Goal: Transaction & Acquisition: Purchase product/service

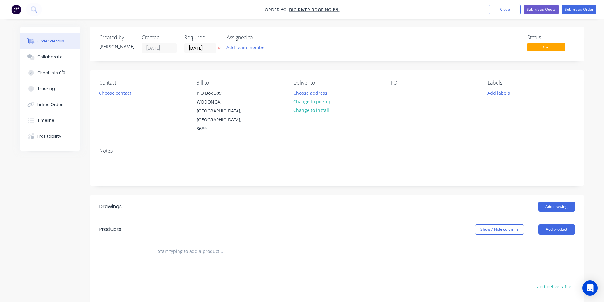
click at [12, 10] on img "button" at bounding box center [16, 10] width 10 height 10
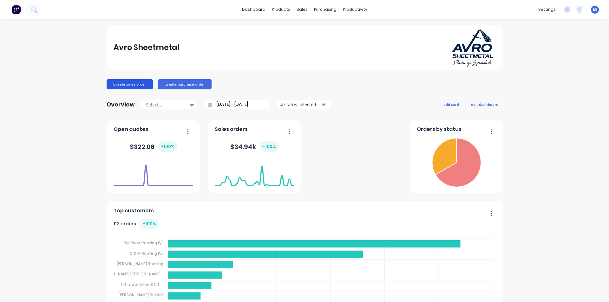
click at [123, 89] on button "Create sales order" at bounding box center [130, 84] width 46 height 10
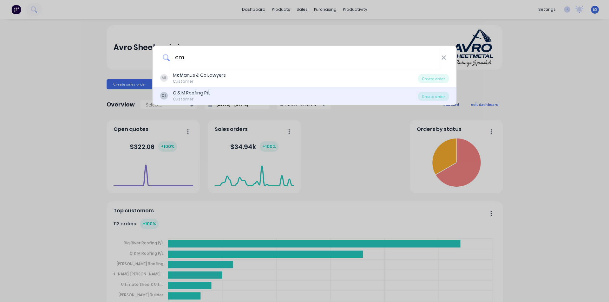
type input "cm"
click at [188, 91] on div "C & M Roofing P/L" at bounding box center [191, 93] width 37 height 7
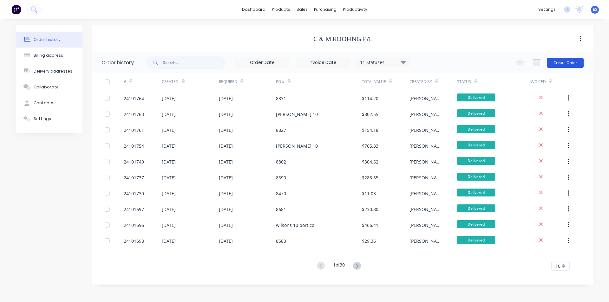
click at [571, 64] on button "Create Order" at bounding box center [565, 63] width 37 height 10
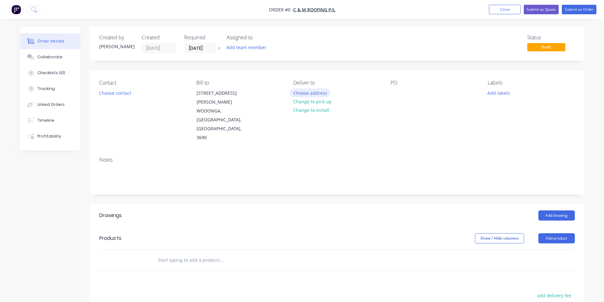
click at [321, 93] on button "Choose address" at bounding box center [310, 92] width 41 height 9
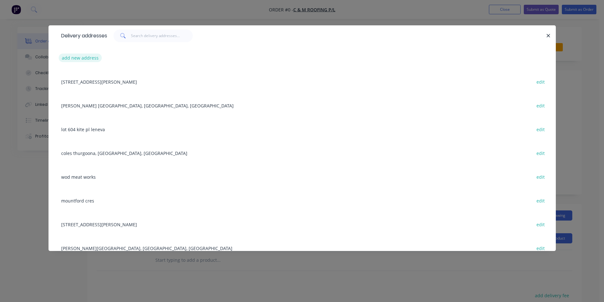
click at [70, 61] on button "add new address" at bounding box center [80, 58] width 43 height 9
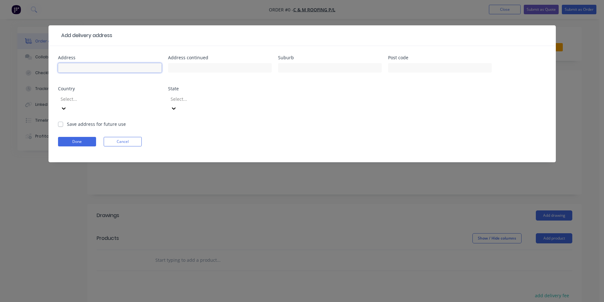
click at [75, 68] on input "text" at bounding box center [110, 68] width 104 height 10
type input "yarralumba dr"
click at [67, 121] on label "Save address for future use" at bounding box center [96, 124] width 59 height 7
click at [61, 121] on input "Save address for future use" at bounding box center [60, 124] width 5 height 6
checkbox input "true"
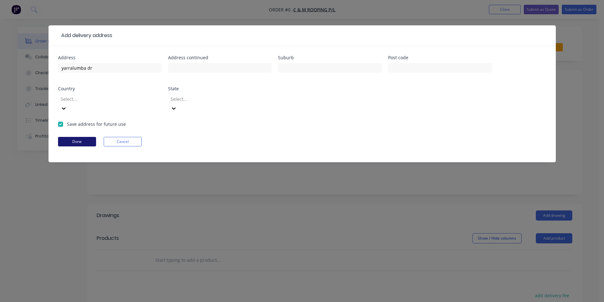
click at [66, 137] on button "Done" at bounding box center [77, 142] width 38 height 10
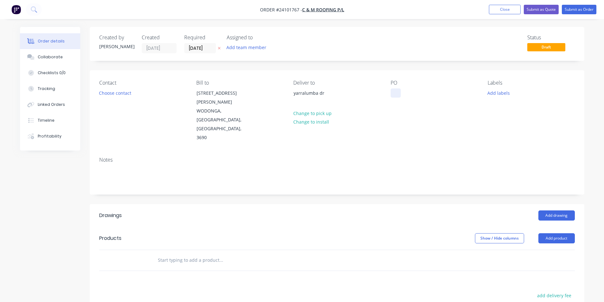
click at [393, 93] on div at bounding box center [396, 92] width 10 height 9
click at [561, 211] on button "Add drawing" at bounding box center [556, 216] width 36 height 10
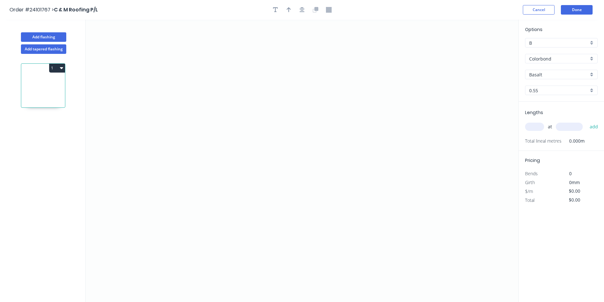
click at [548, 76] on input "Basalt" at bounding box center [558, 74] width 59 height 7
click at [547, 85] on div "Woodland Grey" at bounding box center [561, 86] width 72 height 11
type input "Woodland Grey"
click at [160, 101] on icon "0" at bounding box center [302, 161] width 433 height 283
click at [210, 104] on icon "0" at bounding box center [302, 161] width 433 height 283
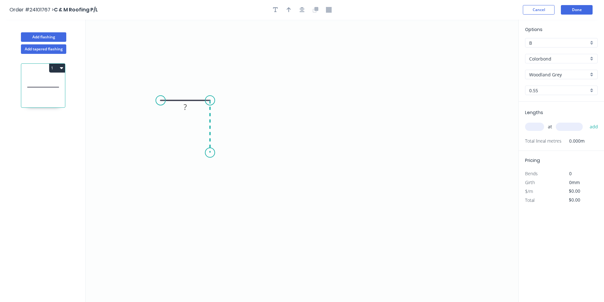
click at [211, 152] on icon "0 ?" at bounding box center [302, 161] width 433 height 283
click at [293, 163] on icon "0 ? ?" at bounding box center [302, 161] width 433 height 283
click at [370, 148] on icon "0 ? ? ? ? º" at bounding box center [302, 161] width 433 height 283
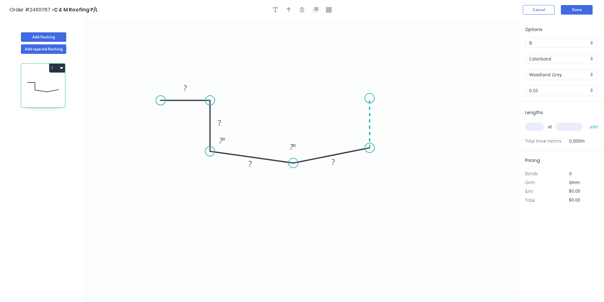
click at [368, 98] on icon "0 ? ? ? ? ? º ? º" at bounding box center [302, 161] width 433 height 283
click at [423, 98] on icon "0 ? ? ? ? ? ? º ? º ? º" at bounding box center [302, 161] width 433 height 283
click at [423, 98] on circle at bounding box center [423, 99] width 10 height 10
click at [398, 86] on rect at bounding box center [396, 86] width 13 height 9
click at [179, 88] on rect at bounding box center [185, 87] width 21 height 13
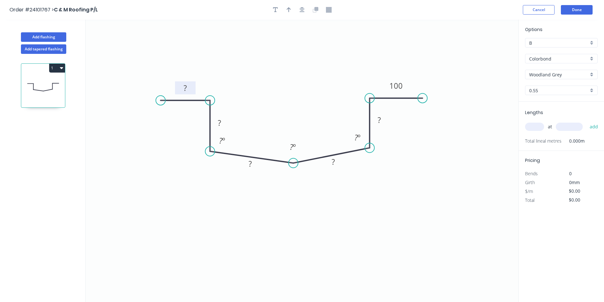
click at [182, 87] on rect at bounding box center [185, 88] width 13 height 9
click at [218, 121] on tspan "?" at bounding box center [219, 123] width 3 height 10
click at [380, 120] on tspan "?" at bounding box center [379, 120] width 3 height 10
click at [333, 166] on tspan "?" at bounding box center [333, 162] width 3 height 10
click at [255, 164] on rect at bounding box center [250, 164] width 13 height 9
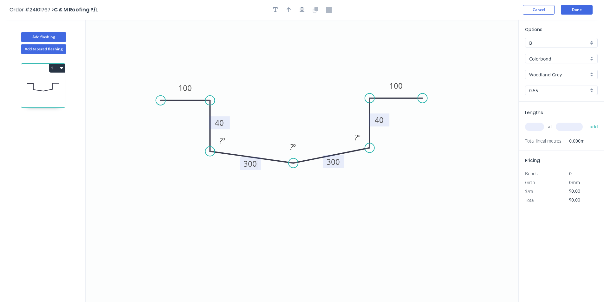
click at [538, 127] on input "text" at bounding box center [534, 127] width 19 height 8
type input "$33.24"
type input "2"
click at [571, 125] on input "text" at bounding box center [569, 127] width 27 height 8
type input "4500"
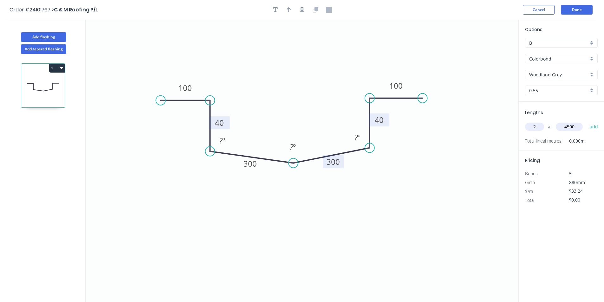
click at [587, 121] on button "add" at bounding box center [594, 126] width 15 height 11
type input "$299.16"
click at [585, 14] on button "Done" at bounding box center [577, 10] width 32 height 10
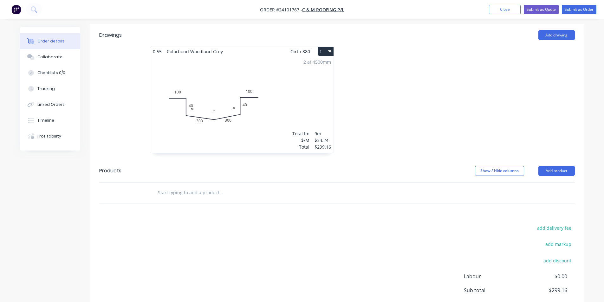
scroll to position [217, 0]
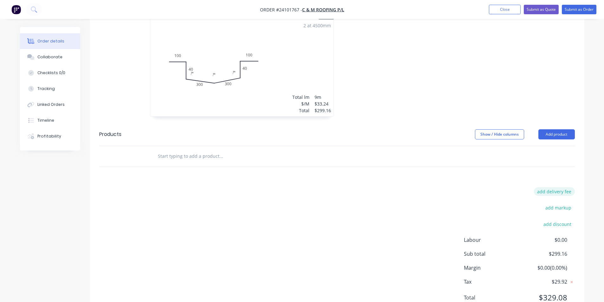
click at [558, 187] on button "add delivery fee" at bounding box center [554, 191] width 41 height 9
type input "50"
click input "submit" at bounding box center [0, 0] width 0 height 0
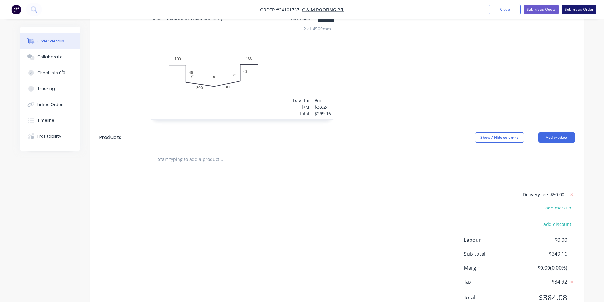
click at [590, 10] on button "Submit as Order" at bounding box center [579, 10] width 35 height 10
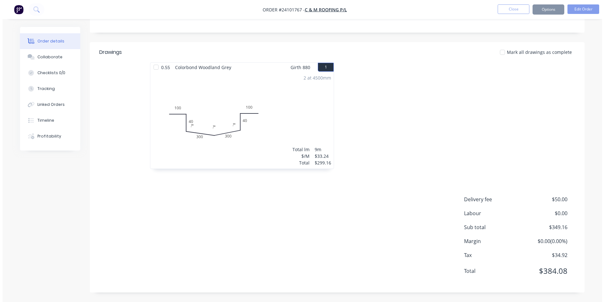
scroll to position [0, 0]
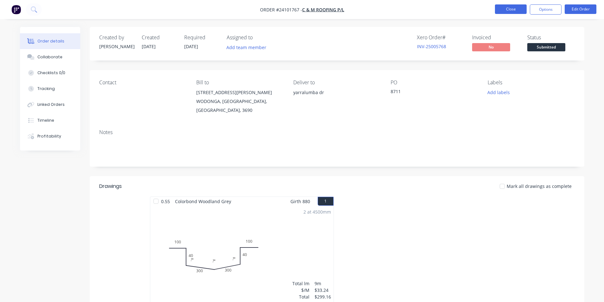
click at [518, 6] on button "Close" at bounding box center [511, 9] width 32 height 10
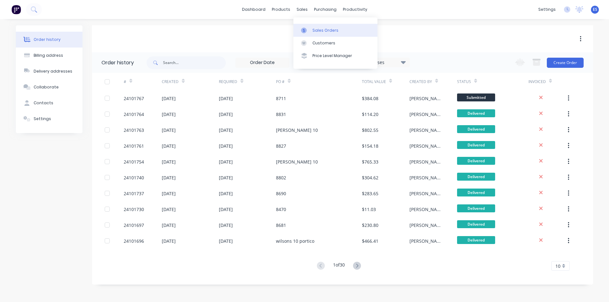
click at [309, 29] on div at bounding box center [306, 31] width 10 height 6
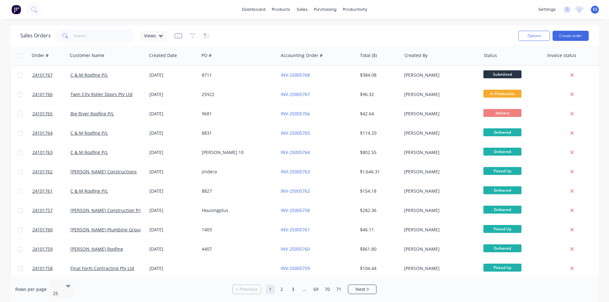
click at [18, 8] on img at bounding box center [16, 10] width 10 height 10
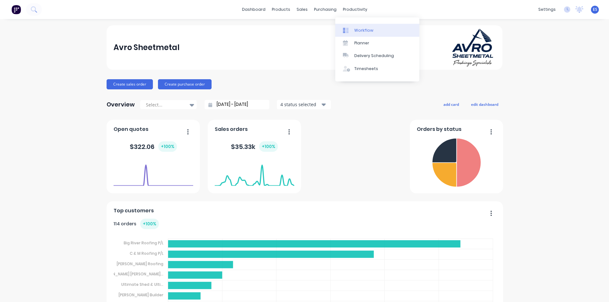
click at [365, 30] on div "Workflow" at bounding box center [363, 31] width 19 height 6
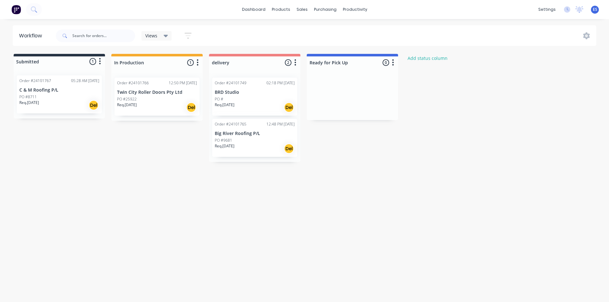
click at [246, 148] on div "Req. [DATE] Del" at bounding box center [255, 148] width 80 height 11
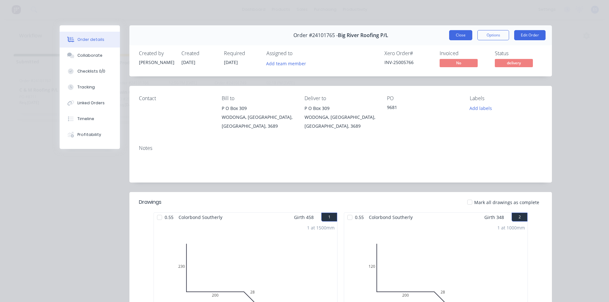
click at [459, 36] on button "Close" at bounding box center [460, 35] width 23 height 10
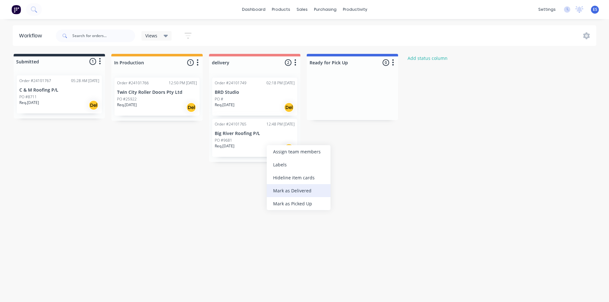
click at [281, 186] on div "Mark as Delivered" at bounding box center [299, 190] width 64 height 13
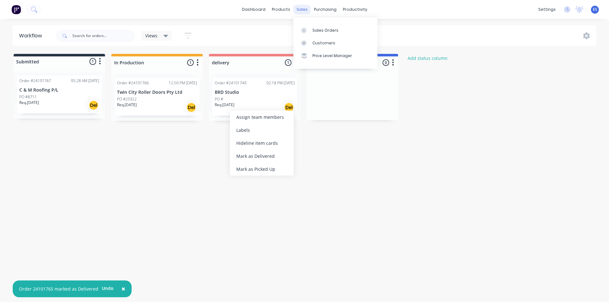
click at [302, 10] on div "sales" at bounding box center [301, 10] width 17 height 10
click at [313, 29] on div "Sales Orders" at bounding box center [325, 31] width 26 height 6
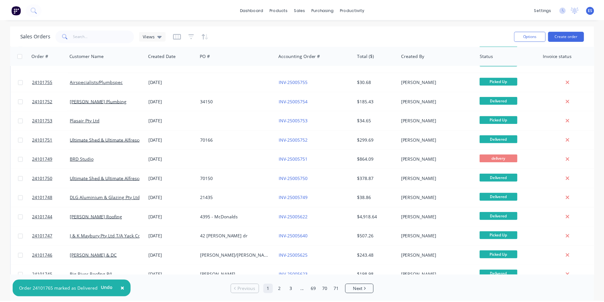
scroll to position [254, 0]
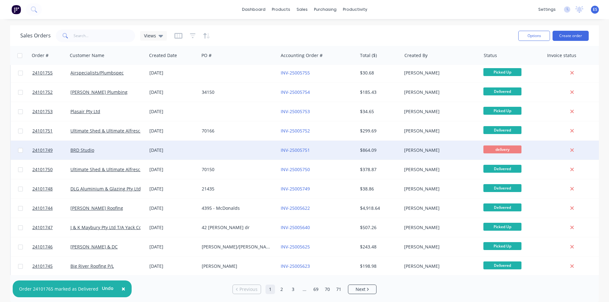
click at [245, 150] on div at bounding box center [238, 150] width 79 height 19
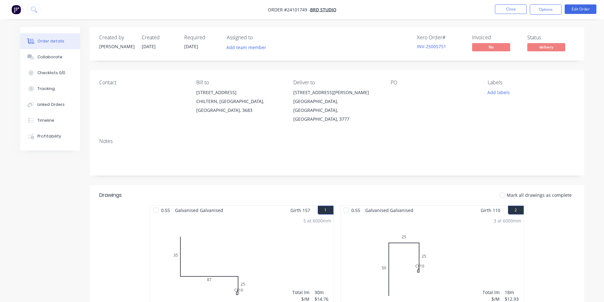
click at [16, 7] on img "button" at bounding box center [16, 10] width 10 height 10
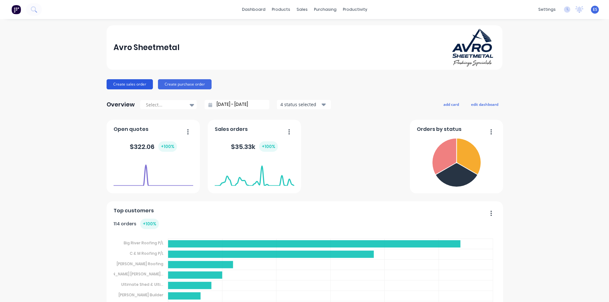
click at [134, 82] on button "Create sales order" at bounding box center [130, 84] width 46 height 10
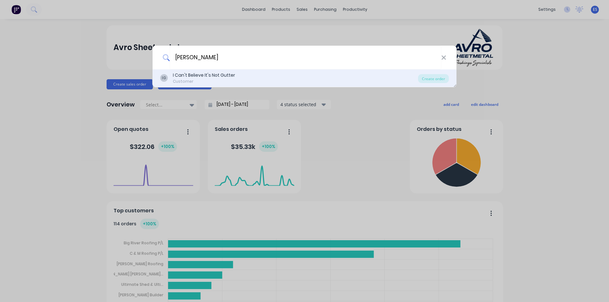
type input "[PERSON_NAME]"
click at [182, 79] on div "Customer" at bounding box center [204, 82] width 62 height 6
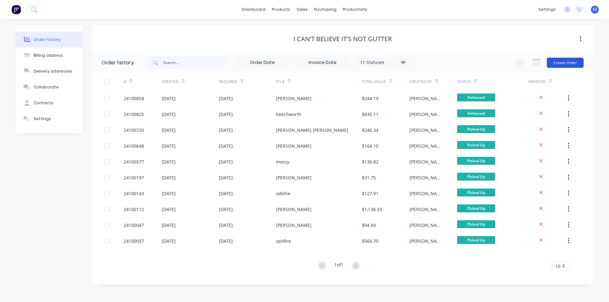
click at [564, 63] on button "Create Order" at bounding box center [565, 63] width 37 height 10
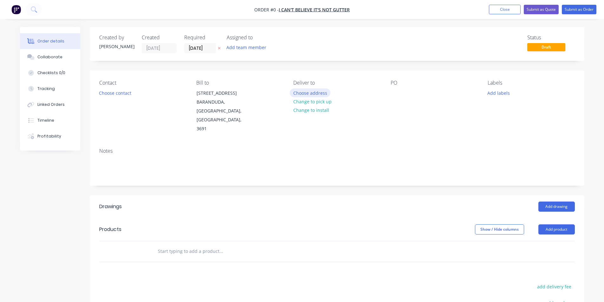
click at [318, 92] on button "Choose address" at bounding box center [310, 92] width 41 height 9
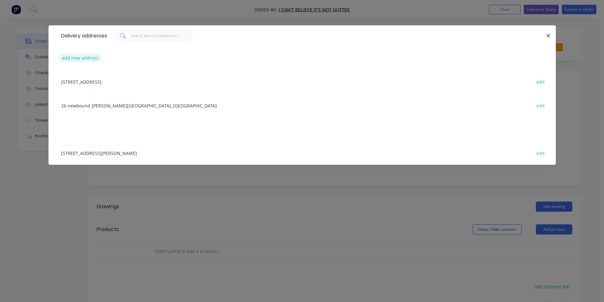
click at [89, 55] on button "add new address" at bounding box center [80, 58] width 43 height 9
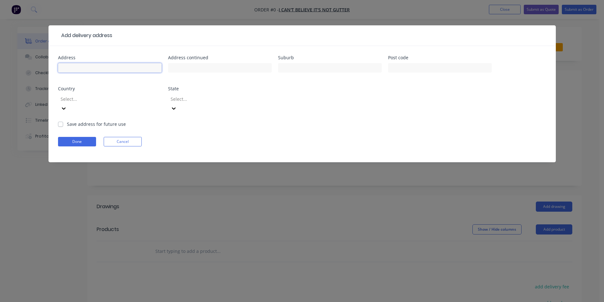
click at [87, 71] on input "text" at bounding box center [110, 68] width 104 height 10
type input "[STREET_ADDRESS][PERSON_NAME][PERSON_NAME]"
click at [67, 121] on label "Save address for future use" at bounding box center [96, 124] width 59 height 7
click at [61, 121] on input "Save address for future use" at bounding box center [60, 124] width 5 height 6
checkbox input "true"
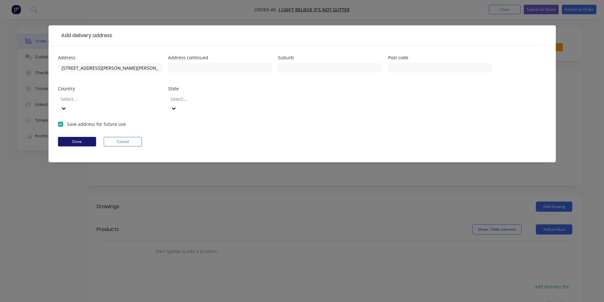
click at [71, 137] on button "Done" at bounding box center [77, 142] width 38 height 10
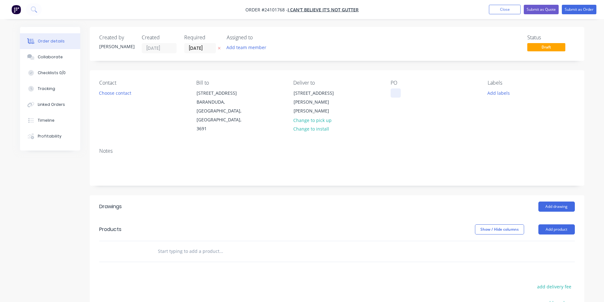
click at [398, 96] on div at bounding box center [396, 92] width 10 height 9
click at [568, 202] on button "Add drawing" at bounding box center [556, 207] width 36 height 10
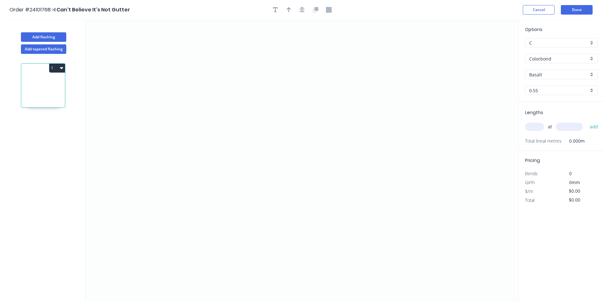
click at [551, 73] on input "Basalt" at bounding box center [558, 74] width 59 height 7
click at [542, 88] on div "[PERSON_NAME]" at bounding box center [561, 86] width 72 height 11
type input "[PERSON_NAME]"
click at [284, 74] on icon "0" at bounding box center [302, 161] width 433 height 283
click at [282, 118] on icon "0" at bounding box center [302, 161] width 433 height 283
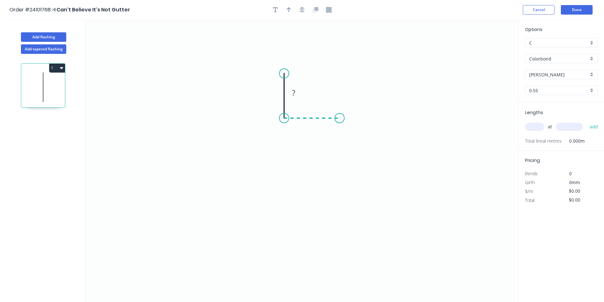
click at [340, 118] on icon "0 ?" at bounding box center [302, 161] width 433 height 283
click at [340, 178] on icon "0 ? ?" at bounding box center [302, 161] width 433 height 283
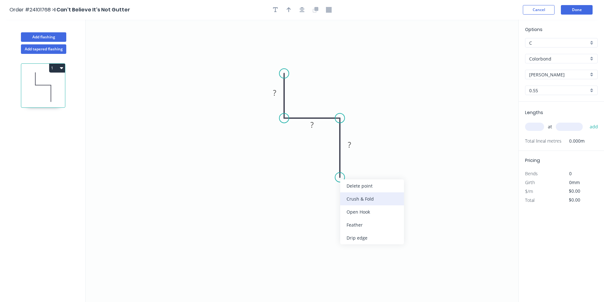
click at [348, 202] on div "Crush & Fold" at bounding box center [372, 198] width 64 height 13
click at [350, 143] on tspan "?" at bounding box center [349, 145] width 3 height 10
click at [310, 125] on rect at bounding box center [312, 125] width 13 height 9
click at [279, 95] on rect at bounding box center [274, 93] width 13 height 9
click at [531, 125] on input "text" at bounding box center [534, 127] width 19 height 8
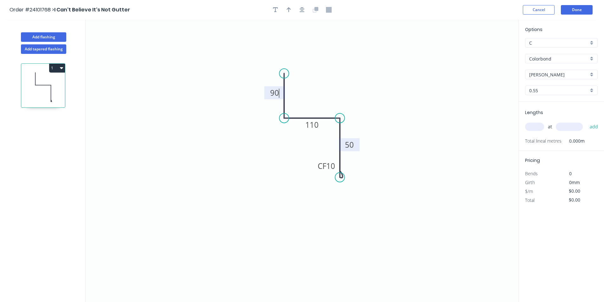
type input "$14.01"
type input "1"
click at [567, 127] on input "text" at bounding box center [569, 127] width 27 height 8
type input "2100"
click at [587, 121] on button "add" at bounding box center [594, 126] width 15 height 11
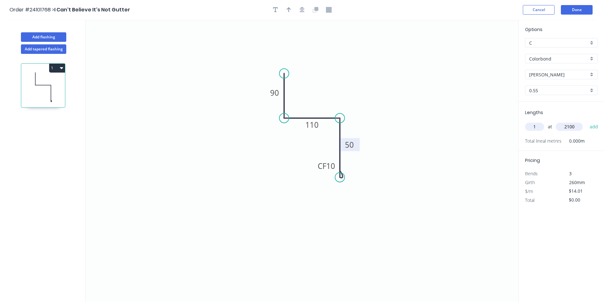
type input "$29.42"
click at [47, 38] on button "Add flashing" at bounding box center [43, 37] width 45 height 10
type input "$0.00"
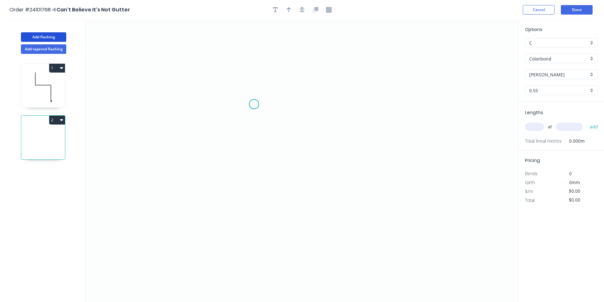
click at [254, 104] on icon "0" at bounding box center [302, 161] width 433 height 283
click at [254, 77] on icon at bounding box center [254, 90] width 0 height 27
click at [352, 80] on icon "0 ?" at bounding box center [302, 161] width 433 height 283
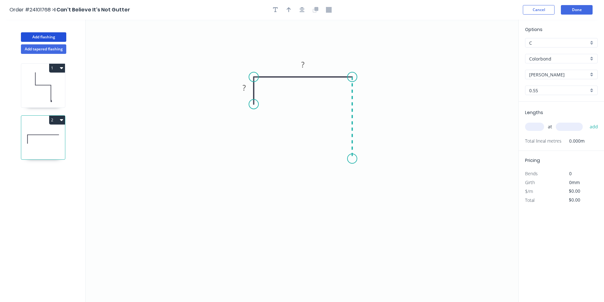
click at [350, 159] on icon "0 ? ?" at bounding box center [302, 161] width 433 height 283
click at [327, 157] on icon "0 ? ? ?" at bounding box center [302, 161] width 433 height 283
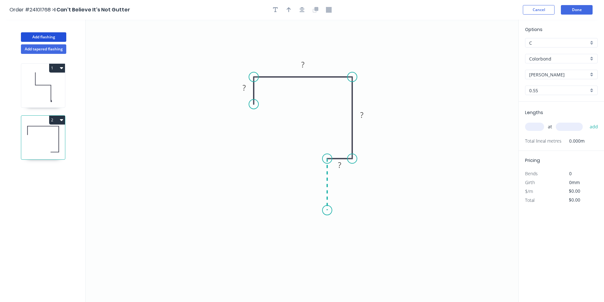
click at [330, 211] on icon "0 ? ? ? ?" at bounding box center [302, 161] width 433 height 283
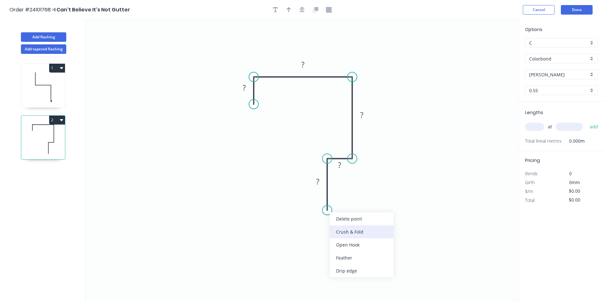
click at [331, 228] on div "Crush & Fold" at bounding box center [362, 231] width 64 height 13
click at [340, 231] on div "Flip bend" at bounding box center [358, 230] width 64 height 13
click at [316, 180] on tspan "?" at bounding box center [317, 181] width 3 height 10
click at [340, 164] on tspan "?" at bounding box center [339, 165] width 3 height 10
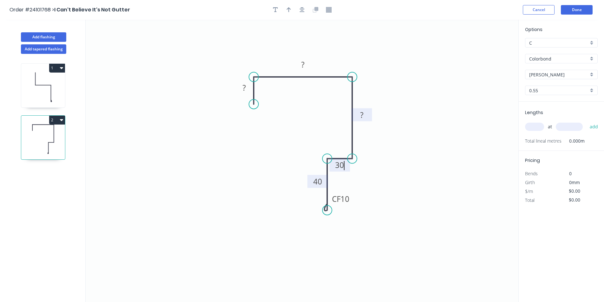
click at [364, 115] on rect at bounding box center [361, 115] width 13 height 9
click at [306, 64] on rect at bounding box center [303, 65] width 13 height 9
click at [244, 87] on tspan "?" at bounding box center [244, 87] width 3 height 10
click at [537, 125] on input "text" at bounding box center [534, 127] width 19 height 8
type input "$21.96"
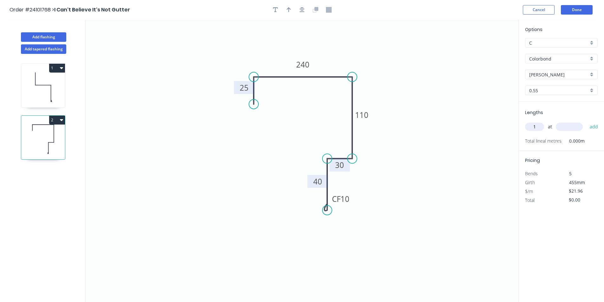
type input "1"
click at [572, 130] on input "text" at bounding box center [569, 127] width 27 height 8
type input "5100"
click at [587, 121] on button "add" at bounding box center [594, 126] width 15 height 11
type input "$112.00"
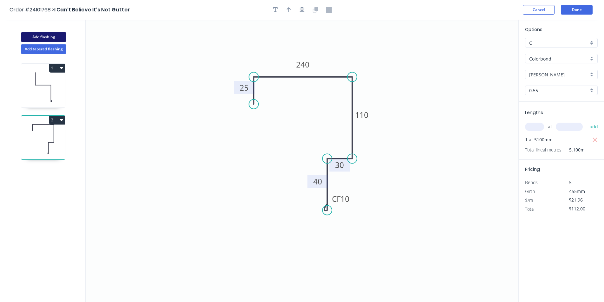
click at [32, 36] on button "Add flashing" at bounding box center [43, 37] width 45 height 10
type input "$0.00"
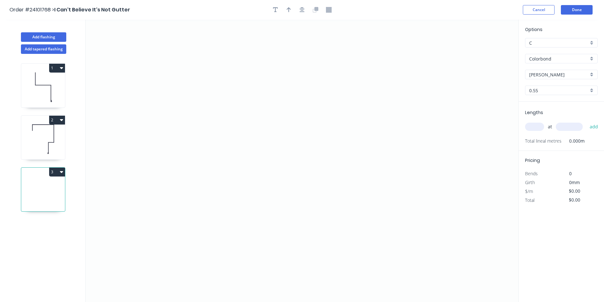
click at [566, 61] on input "Colorbond" at bounding box center [558, 58] width 59 height 7
click at [554, 102] on div "Zincalume" at bounding box center [561, 104] width 72 height 11
type input "Zincalume"
click at [261, 79] on icon "0" at bounding box center [302, 161] width 433 height 283
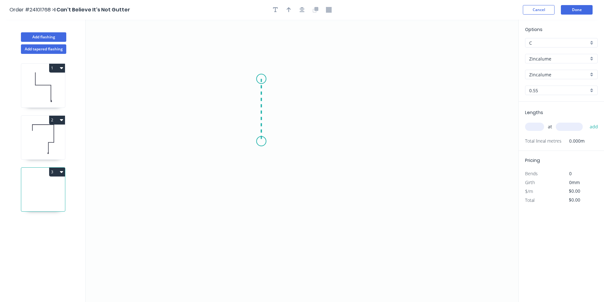
click at [259, 142] on icon "0" at bounding box center [302, 161] width 433 height 283
click at [345, 140] on icon "0 ?" at bounding box center [302, 161] width 433 height 283
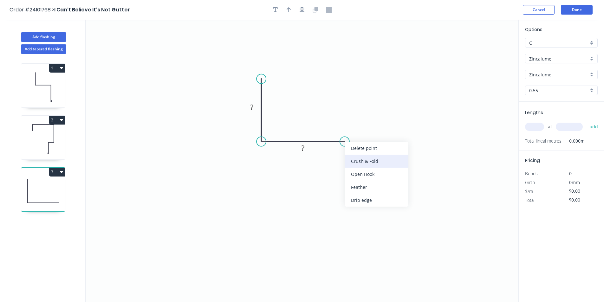
click at [350, 159] on div "Crush & Fold" at bounding box center [377, 161] width 64 height 13
click at [347, 159] on div "Flip bend" at bounding box center [373, 161] width 64 height 13
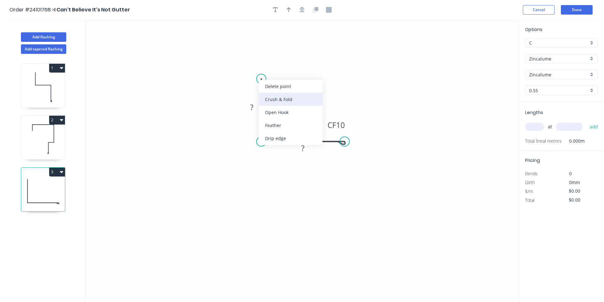
click at [276, 101] on div "Crush & Fold" at bounding box center [291, 99] width 64 height 13
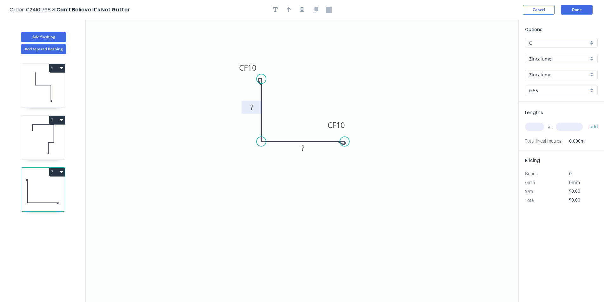
click at [252, 107] on tspan "?" at bounding box center [251, 107] width 3 height 10
click at [304, 150] on tspan "?" at bounding box center [302, 148] width 3 height 10
click at [536, 129] on input "text" at bounding box center [534, 127] width 19 height 8
type input "$12.24"
type input "3"
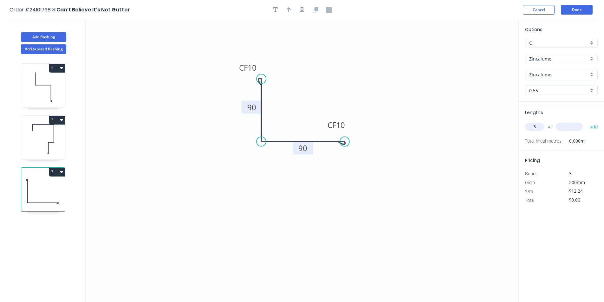
click at [571, 126] on input "text" at bounding box center [569, 127] width 27 height 8
type input "2100"
click at [587, 121] on button "add" at bounding box center [594, 126] width 15 height 11
type input "$77.11"
click at [584, 12] on button "Done" at bounding box center [577, 10] width 32 height 10
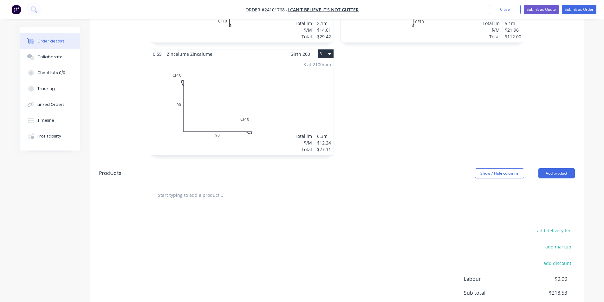
scroll to position [285, 0]
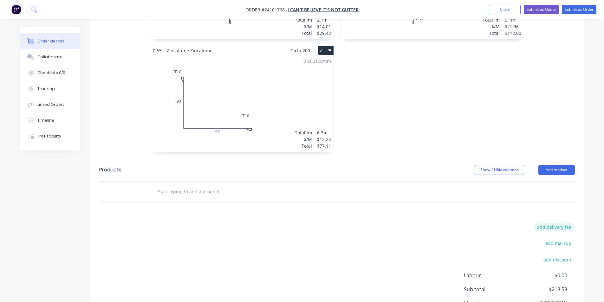
click at [552, 223] on button "add delivery fee" at bounding box center [554, 227] width 41 height 9
type input "60"
click input "submit" at bounding box center [0, 0] width 0 height 0
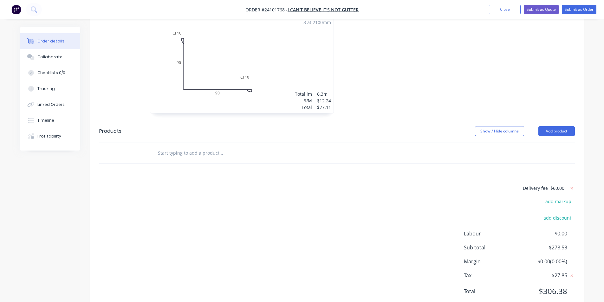
scroll to position [327, 0]
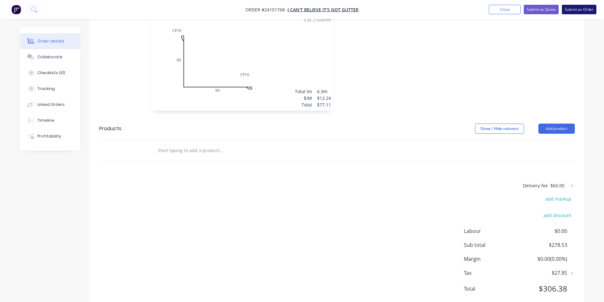
click at [584, 8] on button "Submit as Order" at bounding box center [579, 10] width 35 height 10
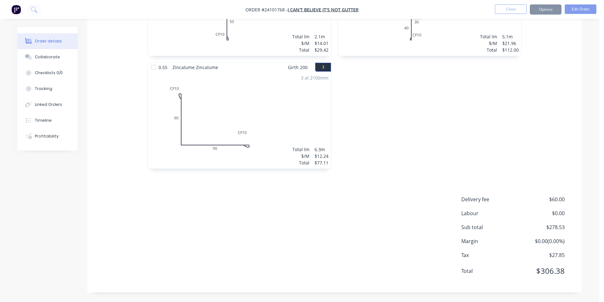
scroll to position [0, 0]
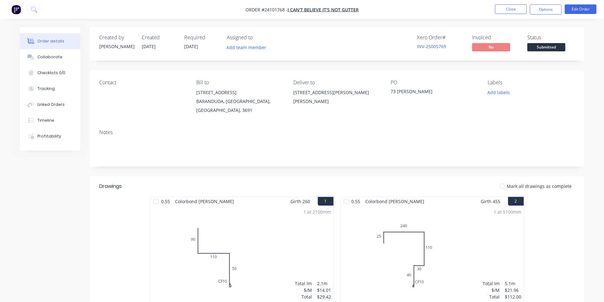
click at [17, 8] on img "button" at bounding box center [16, 10] width 10 height 10
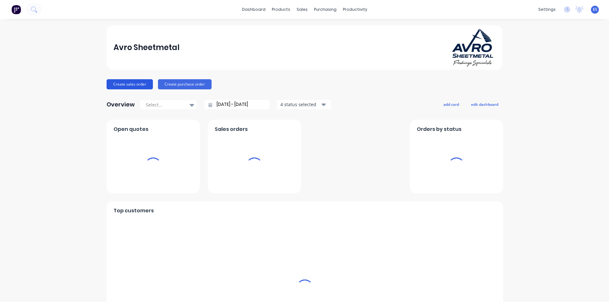
click at [122, 83] on button "Create sales order" at bounding box center [130, 84] width 46 height 10
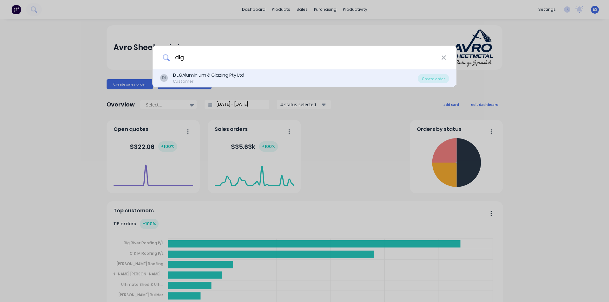
type input "dlg"
click at [210, 78] on div "DLG Aluminium & Glazing Pty Ltd" at bounding box center [208, 75] width 71 height 7
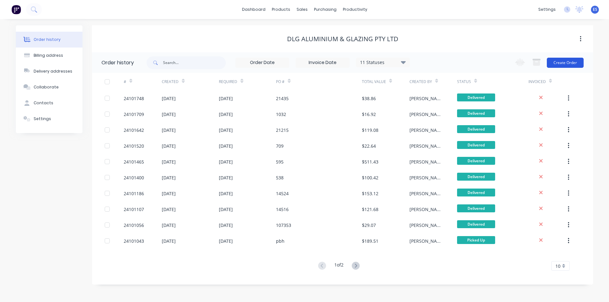
click at [574, 63] on button "Create Order" at bounding box center [565, 63] width 37 height 10
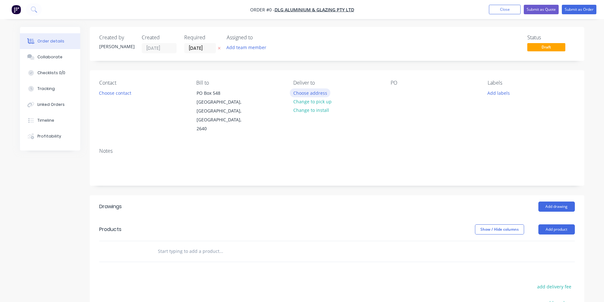
click at [319, 91] on button "Choose address" at bounding box center [310, 92] width 41 height 9
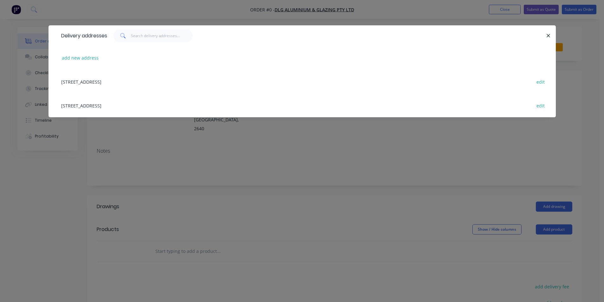
click at [110, 79] on div "[STREET_ADDRESS] edit" at bounding box center [302, 82] width 488 height 24
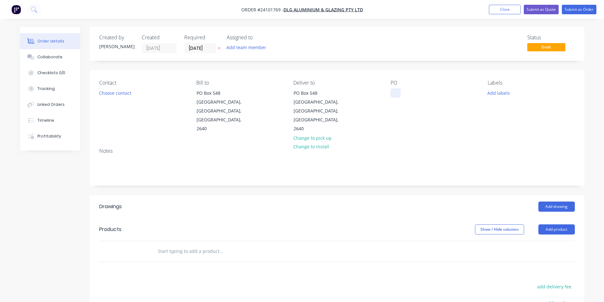
click at [396, 95] on div at bounding box center [396, 92] width 10 height 9
click at [554, 202] on button "Add drawing" at bounding box center [556, 207] width 36 height 10
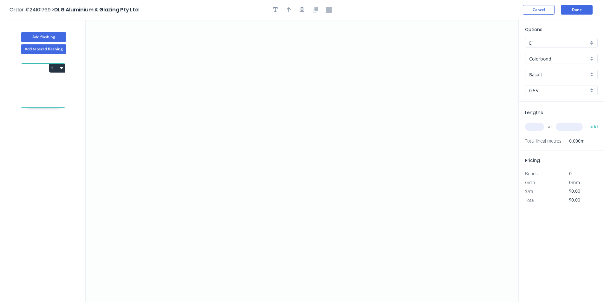
click at [544, 75] on input "Basalt" at bounding box center [558, 74] width 59 height 7
click at [545, 85] on div "Woodland Grey" at bounding box center [561, 86] width 72 height 11
type input "Woodland Grey"
click at [230, 103] on icon "0" at bounding box center [302, 161] width 433 height 283
click at [317, 102] on icon "0" at bounding box center [302, 161] width 433 height 283
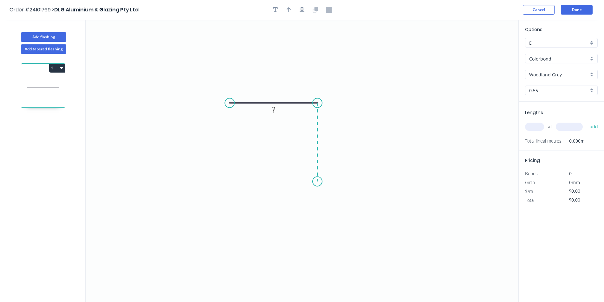
click at [321, 182] on icon "0 ?" at bounding box center [302, 161] width 433 height 283
click at [321, 182] on circle at bounding box center [318, 182] width 10 height 10
click at [325, 142] on tspan "?" at bounding box center [326, 139] width 3 height 10
click at [269, 90] on rect at bounding box center [273, 91] width 13 height 9
click at [537, 125] on input "text" at bounding box center [534, 127] width 19 height 8
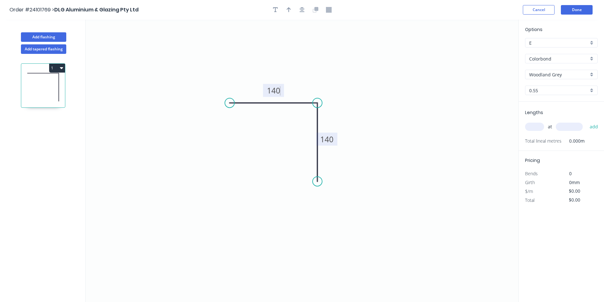
type input "$13.26"
type input "2"
click at [573, 127] on input "text" at bounding box center [569, 127] width 27 height 8
type input "1460"
click at [587, 121] on button "add" at bounding box center [594, 126] width 15 height 11
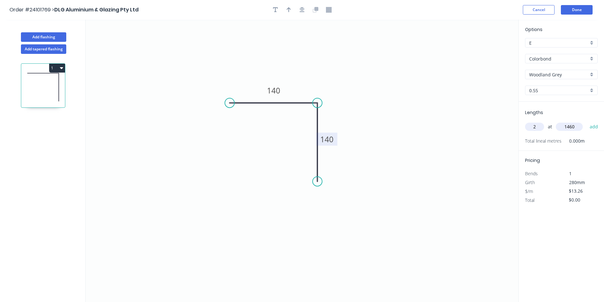
type input "$38.72"
click at [574, 11] on button "Done" at bounding box center [577, 10] width 32 height 10
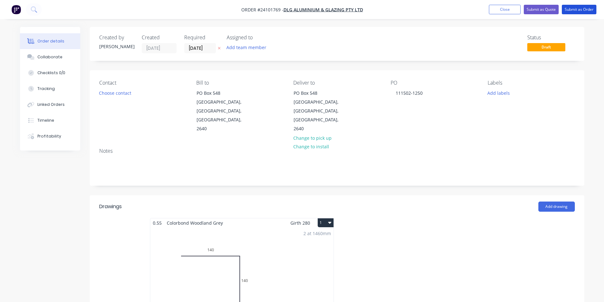
click at [574, 11] on button "Submit as Order" at bounding box center [579, 10] width 35 height 10
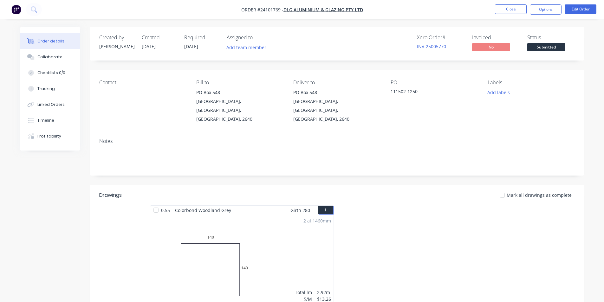
click at [20, 8] on img "button" at bounding box center [16, 10] width 10 height 10
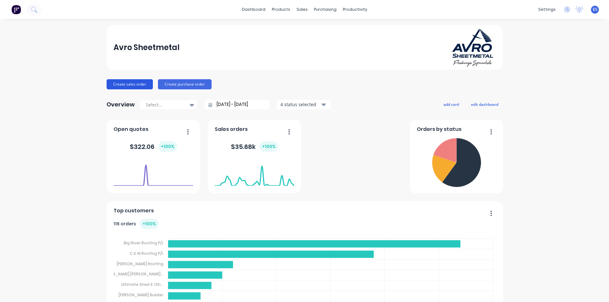
click at [124, 84] on button "Create sales order" at bounding box center [130, 84] width 46 height 10
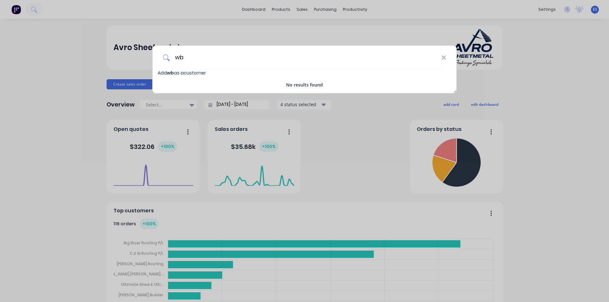
type input "w"
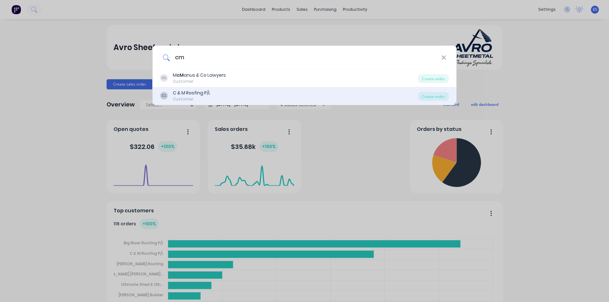
type input "cm"
click at [217, 93] on div "CL C & M Roofing P/L Customer" at bounding box center [289, 96] width 258 height 12
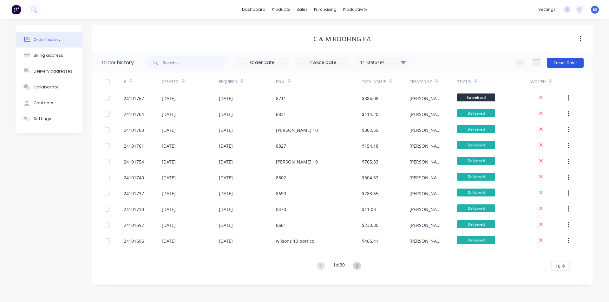
click at [572, 63] on button "Create Order" at bounding box center [565, 63] width 37 height 10
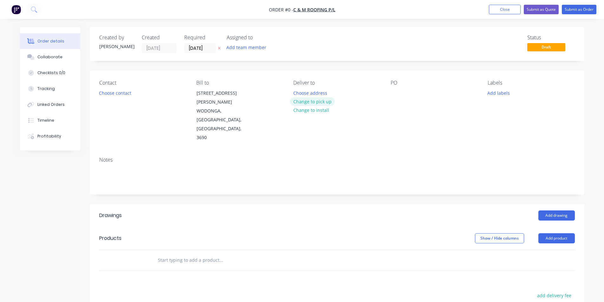
click at [311, 101] on button "Change to pick up" at bounding box center [312, 101] width 45 height 9
click at [102, 90] on button "Choose contact" at bounding box center [114, 92] width 39 height 9
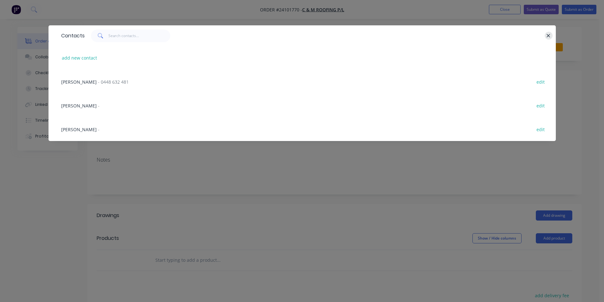
click at [550, 37] on icon "button" at bounding box center [548, 35] width 3 height 3
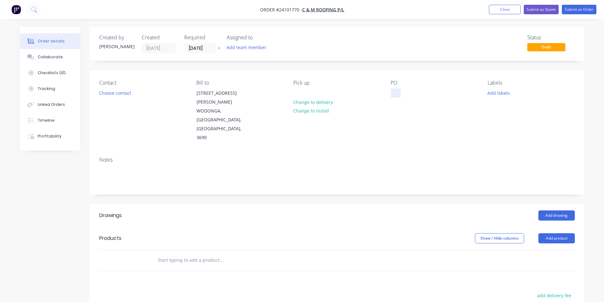
click at [398, 94] on div at bounding box center [396, 92] width 10 height 9
click at [546, 211] on button "Add drawing" at bounding box center [556, 216] width 36 height 10
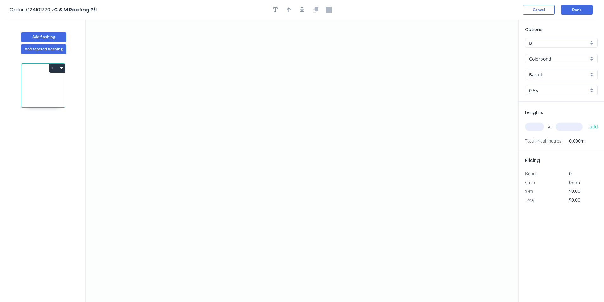
click at [549, 73] on input "Basalt" at bounding box center [558, 74] width 59 height 7
click at [546, 85] on div "Surfmist" at bounding box center [561, 86] width 72 height 11
type input "Surfmist"
click at [208, 131] on icon "0" at bounding box center [302, 161] width 433 height 283
click at [231, 109] on icon at bounding box center [219, 119] width 23 height 23
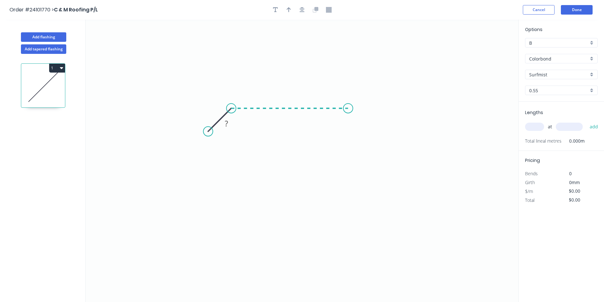
click at [348, 105] on icon "0 ?" at bounding box center [302, 161] width 433 height 283
click at [367, 123] on icon "0 ? ?" at bounding box center [302, 161] width 433 height 283
click at [367, 123] on circle at bounding box center [367, 124] width 10 height 10
click at [369, 108] on rect at bounding box center [363, 105] width 13 height 9
click at [213, 110] on tspan "?" at bounding box center [212, 110] width 3 height 10
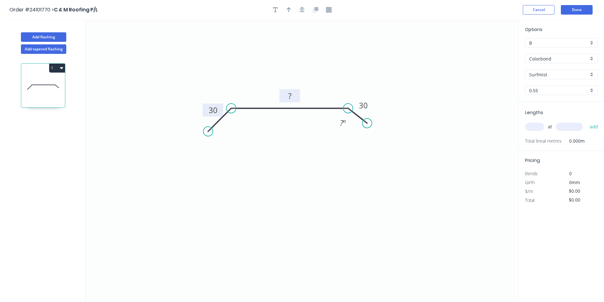
click at [297, 99] on rect at bounding box center [289, 95] width 21 height 13
click at [293, 96] on rect at bounding box center [289, 96] width 13 height 9
click at [358, 144] on div "Hide angle" at bounding box center [376, 141] width 64 height 13
type input "$35.71"
click at [540, 125] on input "text" at bounding box center [534, 127] width 19 height 8
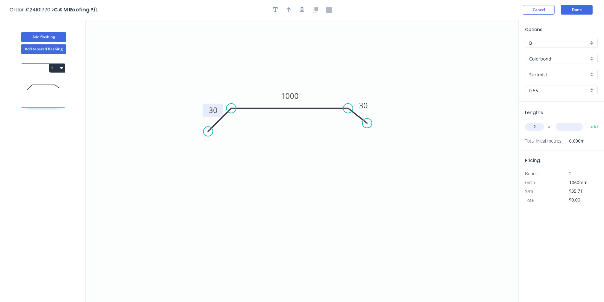
type input "2"
click at [578, 130] on input "text" at bounding box center [569, 127] width 27 height 8
type input "1500"
click at [587, 121] on button "add" at bounding box center [594, 126] width 15 height 11
type input "$107.13"
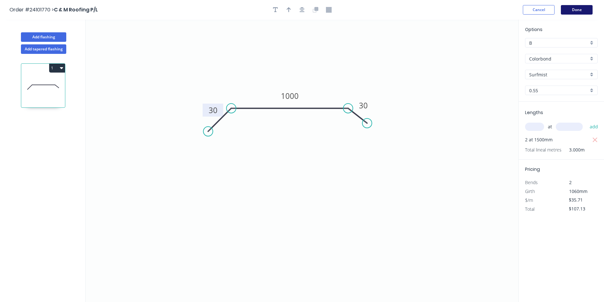
click at [578, 11] on button "Done" at bounding box center [577, 10] width 32 height 10
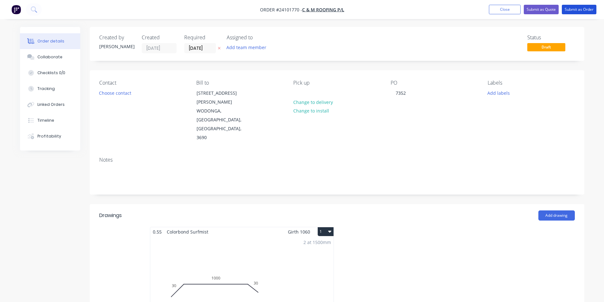
click at [578, 11] on button "Submit as Order" at bounding box center [579, 10] width 35 height 10
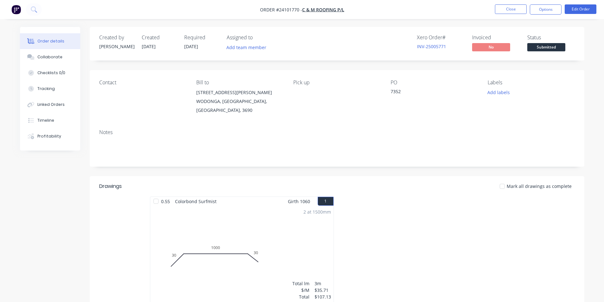
click at [16, 12] on img "button" at bounding box center [16, 10] width 10 height 10
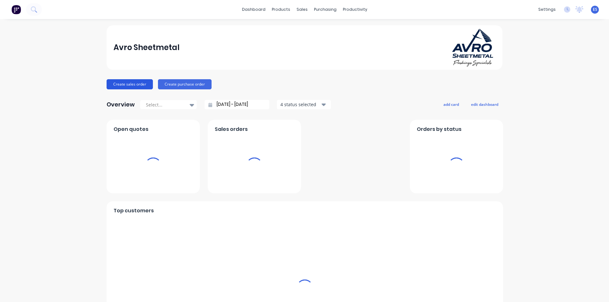
click at [131, 88] on button "Create sales order" at bounding box center [130, 84] width 46 height 10
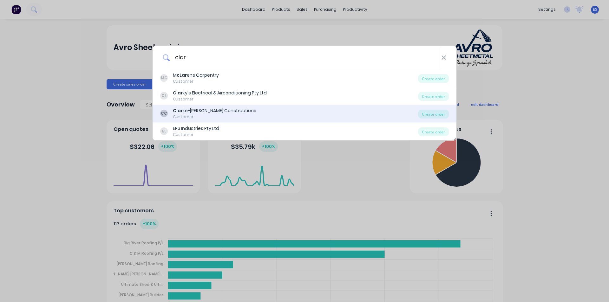
type input "clar"
click at [236, 113] on div "[PERSON_NAME] Constructions" at bounding box center [214, 110] width 83 height 7
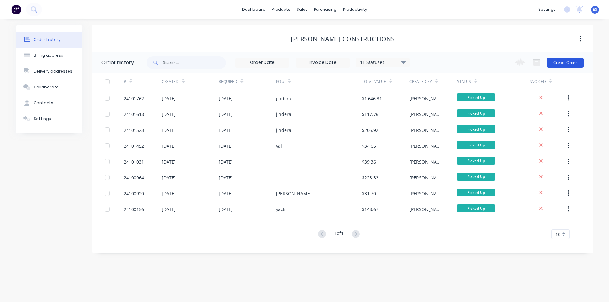
click at [562, 65] on button "Create Order" at bounding box center [565, 63] width 37 height 10
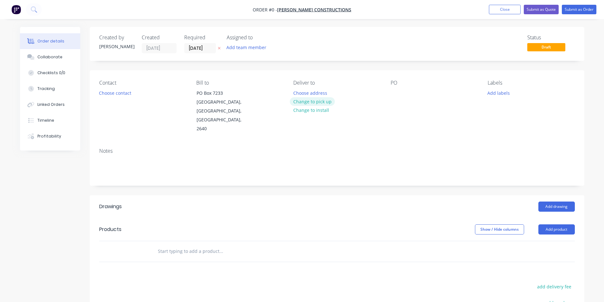
click at [317, 101] on button "Change to pick up" at bounding box center [312, 101] width 45 height 9
click at [397, 91] on div at bounding box center [396, 92] width 10 height 9
click at [560, 202] on button "Add drawing" at bounding box center [556, 207] width 36 height 10
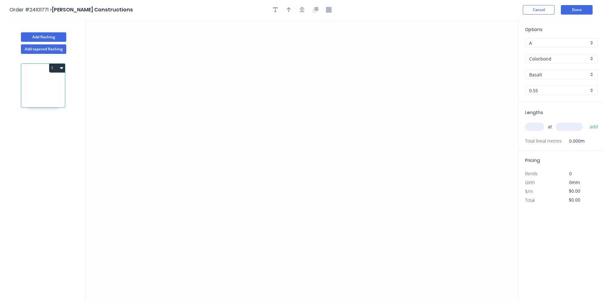
click at [551, 75] on input "Basalt" at bounding box center [558, 74] width 59 height 7
click at [551, 108] on div "Classic Cream" at bounding box center [561, 108] width 72 height 11
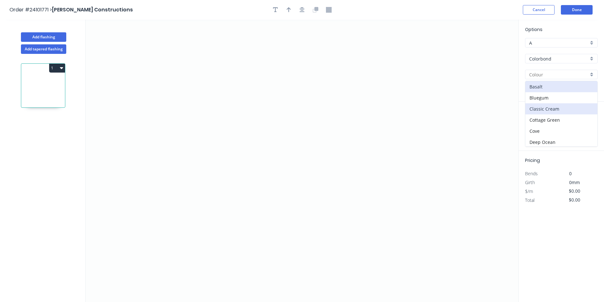
type input "Classic Cream"
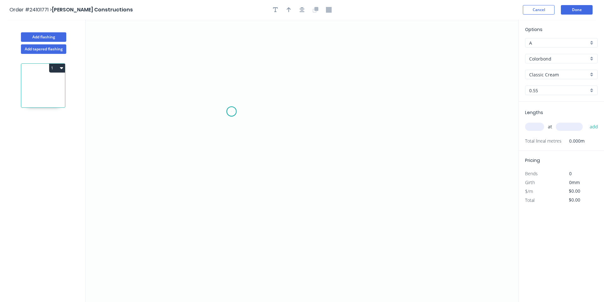
click at [231, 112] on icon "0" at bounding box center [302, 161] width 433 height 283
click at [325, 113] on icon "0" at bounding box center [302, 161] width 433 height 283
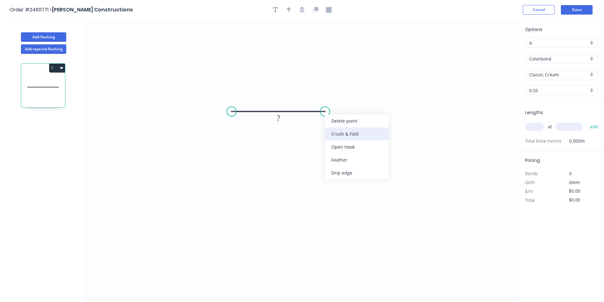
click at [336, 138] on div "Crush & Fold" at bounding box center [357, 133] width 64 height 13
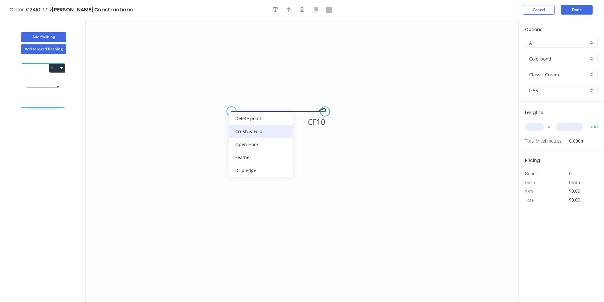
click at [245, 129] on div "Crush & Fold" at bounding box center [261, 131] width 64 height 13
click at [247, 133] on div "Flip bend" at bounding box center [263, 132] width 64 height 13
click at [275, 121] on rect at bounding box center [278, 118] width 13 height 9
click at [540, 129] on input "text" at bounding box center [534, 127] width 19 height 8
type input "$13.00"
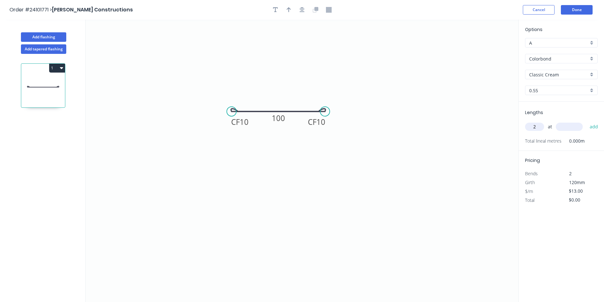
type input "2"
click at [578, 127] on input "text" at bounding box center [569, 127] width 27 height 8
type input "2700"
click at [587, 121] on button "add" at bounding box center [594, 126] width 15 height 11
type input "$70.20"
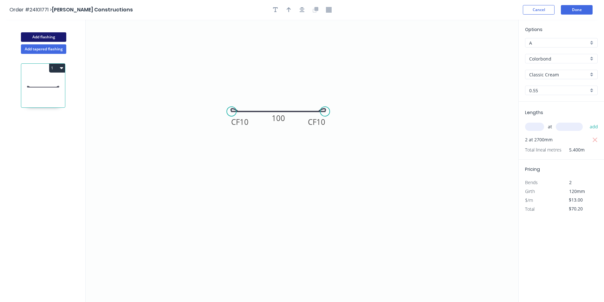
click at [45, 35] on button "Add flashing" at bounding box center [43, 37] width 45 height 10
type input "$0.00"
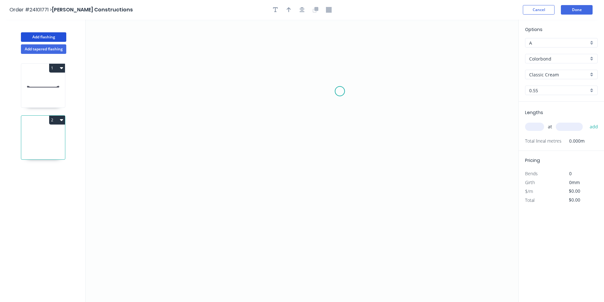
click at [352, 94] on icon "0" at bounding box center [302, 161] width 433 height 283
click at [270, 94] on icon "0" at bounding box center [302, 161] width 433 height 283
click at [273, 173] on icon "0 ?" at bounding box center [302, 161] width 433 height 283
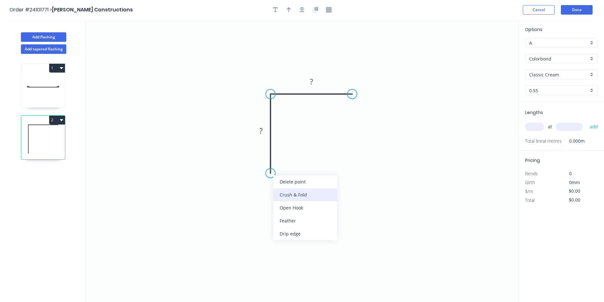
click at [281, 193] on div "Crush & Fold" at bounding box center [305, 194] width 64 height 13
drag, startPoint x: 355, startPoint y: 116, endPoint x: 354, endPoint y: 104, distance: 12.2
click at [355, 115] on div "Crush & Fold" at bounding box center [384, 115] width 64 height 13
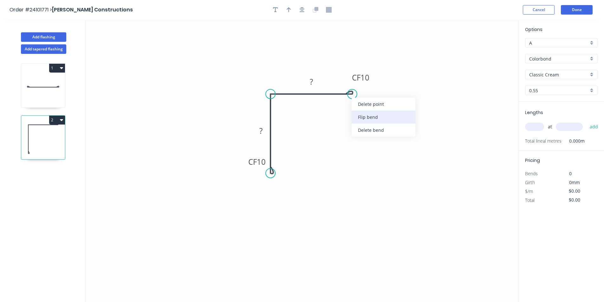
click at [356, 117] on div "Flip bend" at bounding box center [384, 117] width 64 height 13
click at [318, 85] on rect at bounding box center [311, 81] width 21 height 13
click at [314, 84] on rect at bounding box center [311, 82] width 13 height 9
click at [258, 131] on rect at bounding box center [261, 131] width 13 height 9
click at [532, 129] on input "text" at bounding box center [534, 127] width 19 height 8
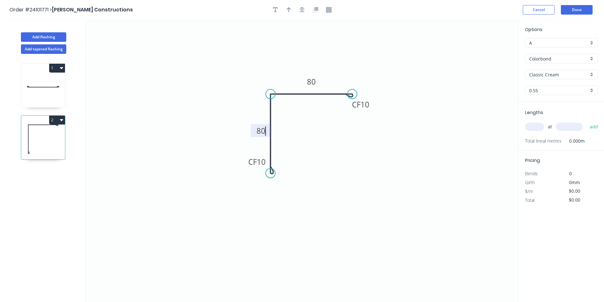
type input "$16.79"
type input "4"
click at [566, 127] on input "text" at bounding box center [569, 127] width 27 height 8
type input "3000"
click at [587, 121] on button "add" at bounding box center [594, 126] width 15 height 11
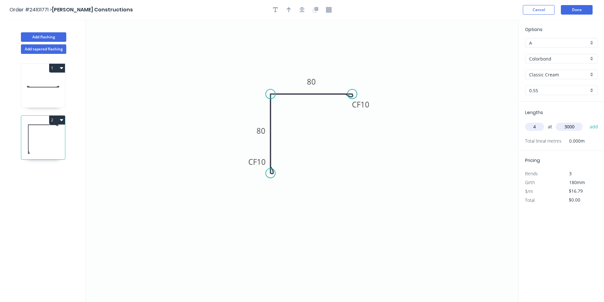
type input "$201.48"
click at [575, 7] on button "Done" at bounding box center [577, 10] width 32 height 10
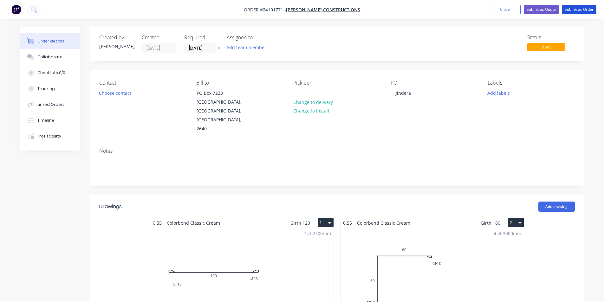
click at [575, 7] on button "Submit as Order" at bounding box center [579, 10] width 35 height 10
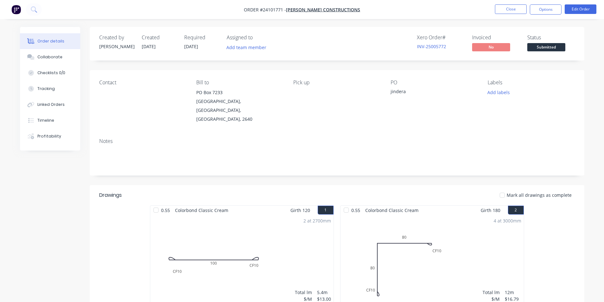
click at [20, 10] on img "button" at bounding box center [16, 10] width 10 height 10
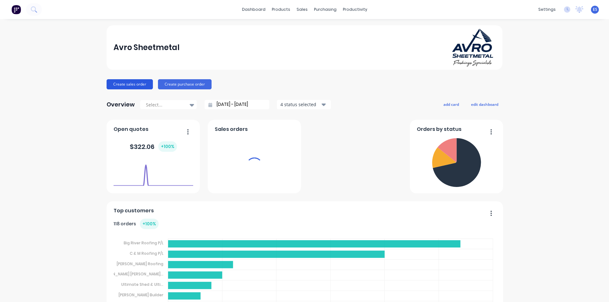
click at [135, 83] on button "Create sales order" at bounding box center [130, 84] width 46 height 10
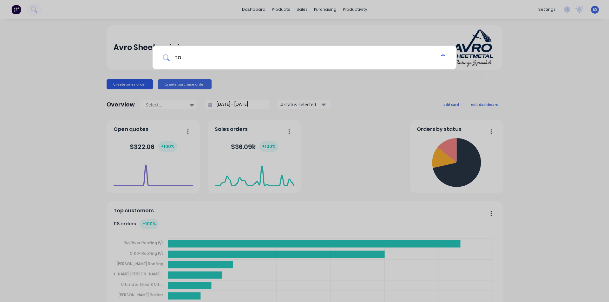
type input "ton"
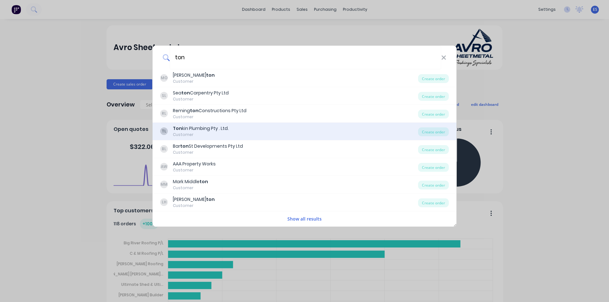
click at [204, 127] on div "Ton kin Plumbing Pty . Ltd." at bounding box center [201, 128] width 56 height 7
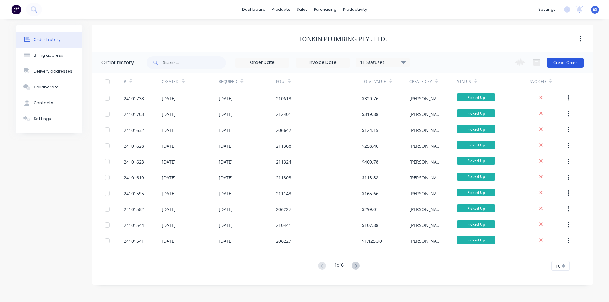
click at [566, 61] on button "Create Order" at bounding box center [565, 63] width 37 height 10
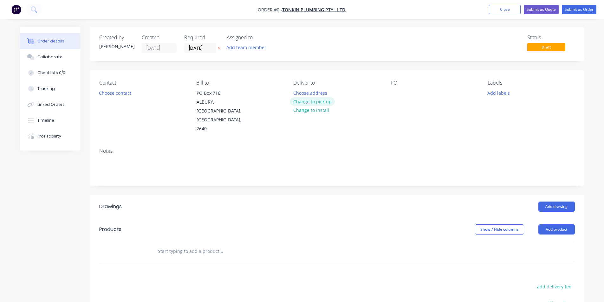
click at [307, 100] on button "Change to pick up" at bounding box center [312, 101] width 45 height 9
click at [116, 94] on button "Choose contact" at bounding box center [114, 92] width 39 height 9
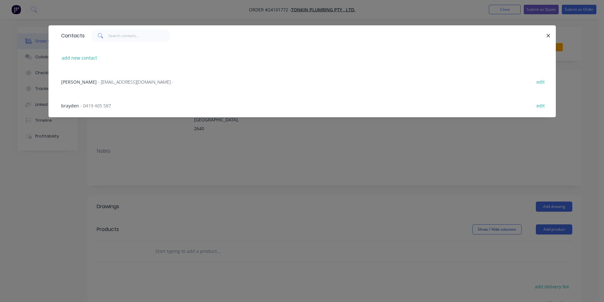
click at [102, 107] on span "- 0419 405 587" at bounding box center [95, 106] width 31 height 6
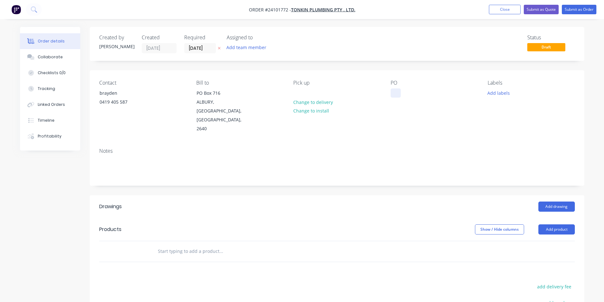
click at [395, 94] on div at bounding box center [396, 92] width 10 height 9
click at [567, 202] on button "Add drawing" at bounding box center [556, 207] width 36 height 10
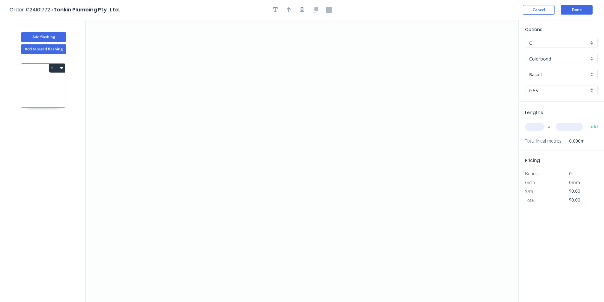
click at [547, 75] on input "Basalt" at bounding box center [558, 74] width 59 height 7
click at [549, 111] on div "Classic Cream" at bounding box center [561, 108] width 72 height 11
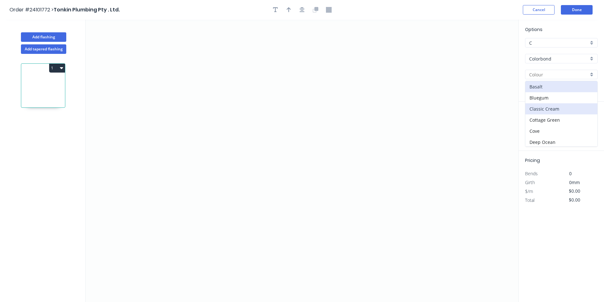
type input "Classic Cream"
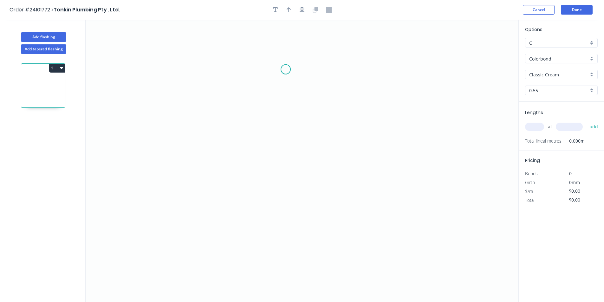
click at [286, 67] on icon "0" at bounding box center [302, 161] width 433 height 283
click at [283, 123] on icon "0" at bounding box center [302, 161] width 433 height 283
click at [302, 135] on icon "0 ?" at bounding box center [302, 161] width 433 height 283
click at [288, 144] on icon "0 ? ? ? º" at bounding box center [302, 161] width 433 height 283
click at [283, 207] on icon "0 ? ? ? ? º ? º" at bounding box center [302, 161] width 433 height 283
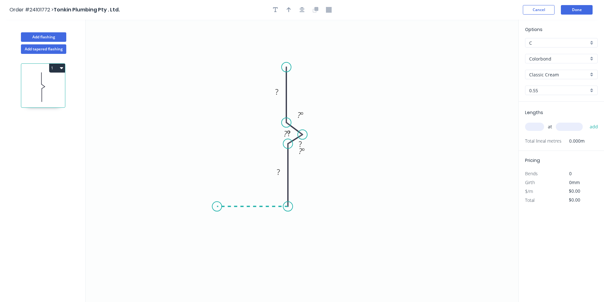
click at [217, 203] on icon "0 ? ? ? ? ? º ? º ? º" at bounding box center [302, 161] width 433 height 283
click at [219, 178] on icon "0 ? ? ? ? ? ? º ? º ? º" at bounding box center [302, 161] width 433 height 283
click at [219, 178] on circle at bounding box center [217, 177] width 10 height 10
click at [207, 190] on tspan "?" at bounding box center [207, 189] width 3 height 10
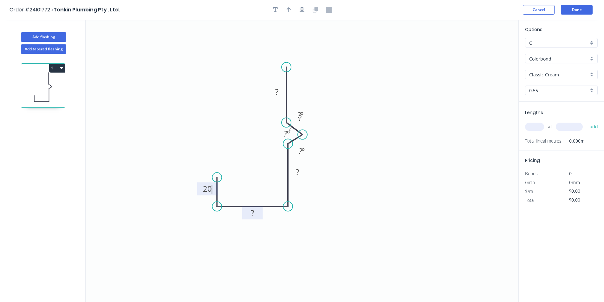
click at [253, 214] on tspan "?" at bounding box center [252, 213] width 3 height 10
click at [302, 174] on rect at bounding box center [297, 172] width 13 height 9
click at [310, 167] on div "Hide angle" at bounding box center [333, 170] width 64 height 13
click at [302, 158] on icon "0 20 38 100 ? ? ? ? º ? º" at bounding box center [302, 161] width 433 height 283
click at [304, 155] on div "Hide angle" at bounding box center [317, 152] width 64 height 13
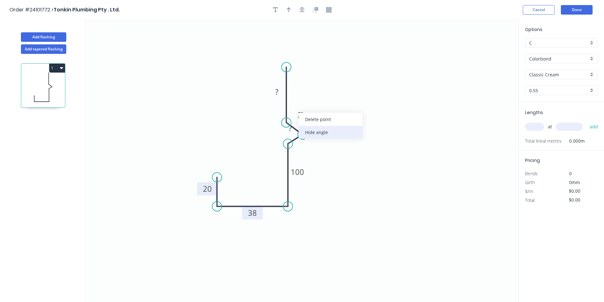
click at [310, 134] on div "Hide angle" at bounding box center [331, 132] width 64 height 13
click at [287, 132] on rect at bounding box center [290, 128] width 13 height 9
click at [299, 120] on tspan "?" at bounding box center [299, 118] width 3 height 10
click at [279, 92] on rect at bounding box center [276, 92] width 13 height 9
click at [533, 127] on input "text" at bounding box center [534, 127] width 19 height 8
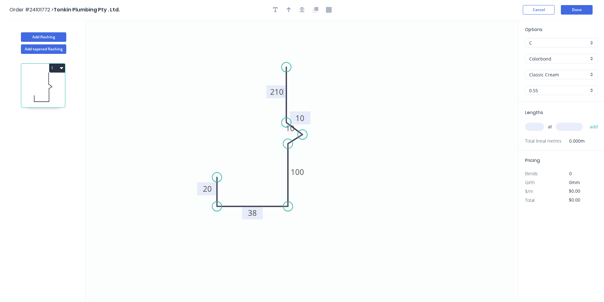
type input "$19.03"
type input "1"
click at [562, 127] on input "text" at bounding box center [569, 127] width 27 height 8
type input "5000"
click at [587, 121] on button "add" at bounding box center [594, 126] width 15 height 11
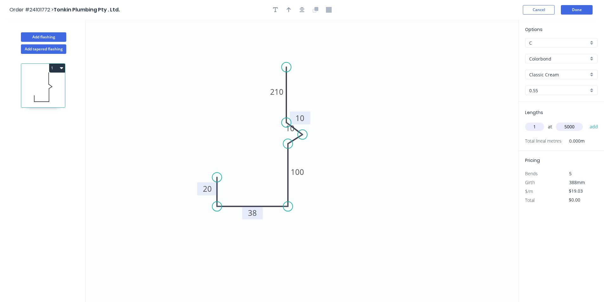
type input "$95.15"
type input "1"
click at [562, 127] on input "text" at bounding box center [569, 127] width 27 height 8
type input "6400"
click at [587, 121] on button "add" at bounding box center [594, 126] width 15 height 11
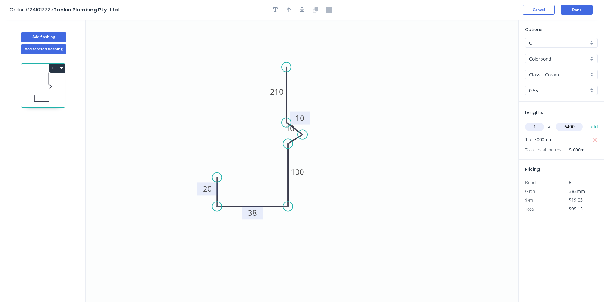
type input "$216.94"
type input "2"
click at [562, 127] on input "text" at bounding box center [569, 127] width 27 height 8
type input "4600"
click at [587, 121] on button "add" at bounding box center [594, 126] width 15 height 11
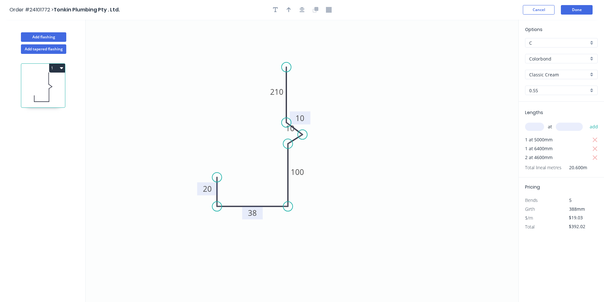
click at [62, 70] on icon "button" at bounding box center [61, 67] width 3 height 5
click at [42, 84] on div "Duplicate" at bounding box center [34, 83] width 49 height 9
type input "$0.00"
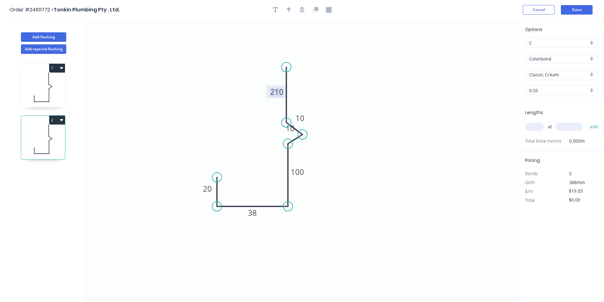
click at [272, 90] on tspan "210" at bounding box center [276, 92] width 13 height 10
click at [538, 125] on input "text" at bounding box center [534, 127] width 19 height 8
type input "3"
click at [564, 127] on input "text" at bounding box center [569, 127] width 27 height 8
type input "5000"
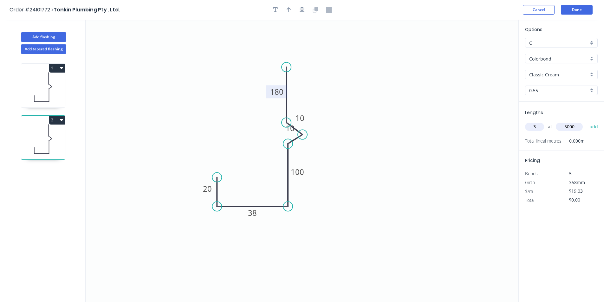
click at [587, 121] on button "add" at bounding box center [594, 126] width 15 height 11
type input "$285.45"
type input "2"
click at [564, 127] on input "text" at bounding box center [569, 127] width 27 height 8
type input "4200"
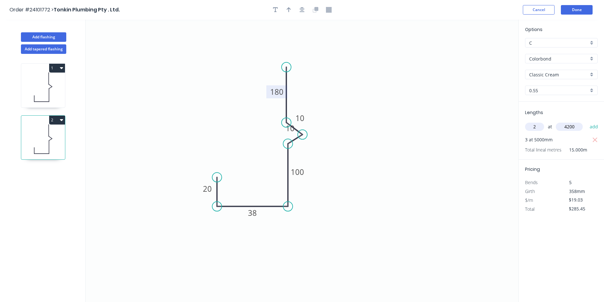
click at [587, 121] on button "add" at bounding box center [594, 126] width 15 height 11
type input "$445.30"
click at [48, 37] on button "Add flashing" at bounding box center [43, 37] width 45 height 10
type input "$0.00"
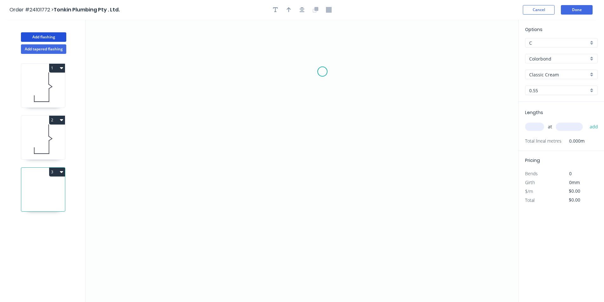
click at [317, 69] on icon "0" at bounding box center [302, 161] width 433 height 283
click at [319, 146] on icon "0" at bounding box center [302, 161] width 433 height 283
click at [278, 146] on icon "0 ?" at bounding box center [302, 161] width 433 height 283
click at [277, 123] on icon "0 ? ?" at bounding box center [302, 161] width 433 height 283
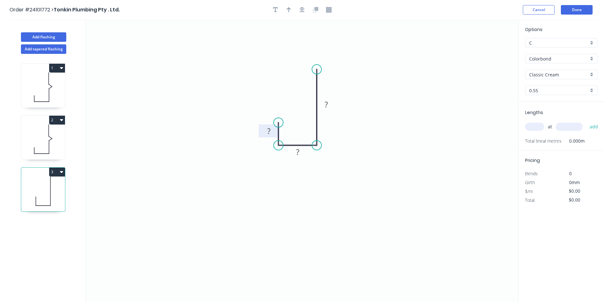
click at [271, 131] on rect at bounding box center [269, 131] width 13 height 9
click at [295, 150] on rect at bounding box center [297, 152] width 13 height 9
click at [331, 98] on icon "0 10 38 ?" at bounding box center [302, 161] width 433 height 283
click at [330, 105] on rect at bounding box center [326, 105] width 13 height 9
click at [538, 128] on input "text" at bounding box center [534, 127] width 19 height 8
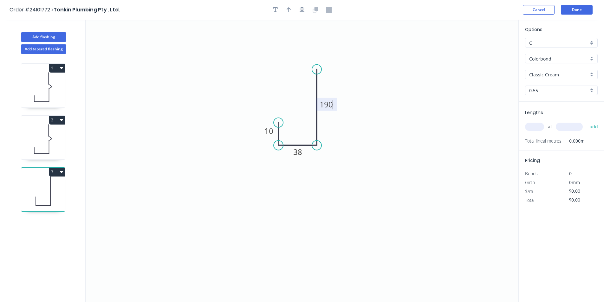
type input "$11.20"
type input "1"
click at [568, 129] on input "text" at bounding box center [569, 127] width 27 height 8
type input "4200"
click at [587, 121] on button "add" at bounding box center [594, 126] width 15 height 11
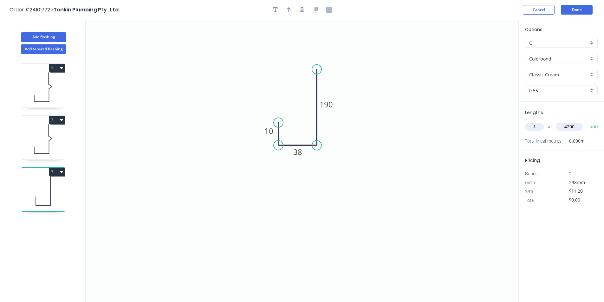
type input "$47.04"
type input "2"
click at [565, 126] on input "text" at bounding box center [569, 127] width 27 height 8
type input "6500"
click at [587, 121] on button "add" at bounding box center [594, 126] width 15 height 11
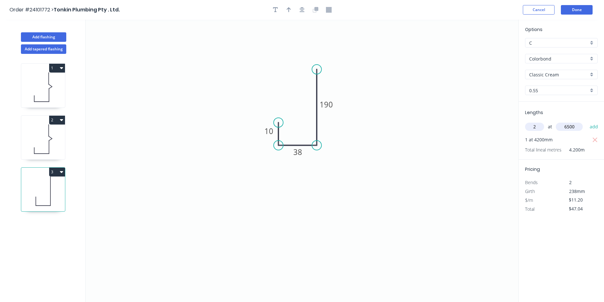
type input "$192.64"
type input "2"
click at [565, 126] on input "text" at bounding box center [569, 127] width 27 height 8
type input "6800"
click at [587, 121] on button "add" at bounding box center [594, 126] width 15 height 11
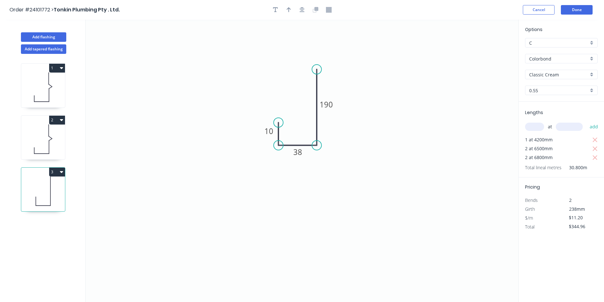
click at [56, 171] on button "3" at bounding box center [57, 172] width 16 height 9
click at [43, 189] on div "Duplicate" at bounding box center [34, 187] width 49 height 9
type input "$0.00"
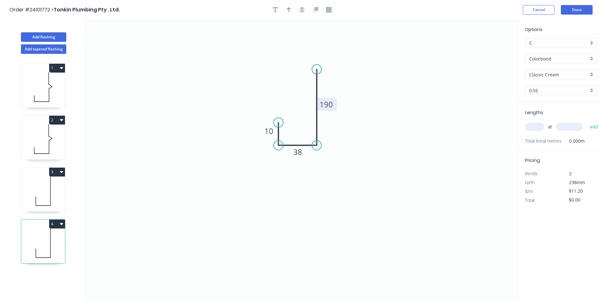
click at [319, 107] on rect at bounding box center [326, 104] width 21 height 13
click at [324, 106] on tspan "190" at bounding box center [326, 104] width 13 height 10
type input "$7.12"
click at [301, 154] on tspan "38" at bounding box center [297, 152] width 9 height 10
click at [529, 127] on input "text" at bounding box center [534, 127] width 19 height 8
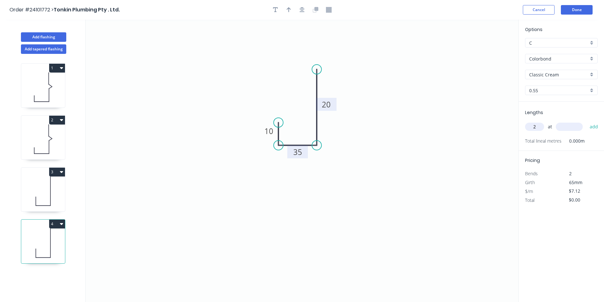
type input "2"
click at [565, 128] on input "text" at bounding box center [569, 127] width 27 height 8
type input "2400"
click at [587, 121] on button "add" at bounding box center [594, 126] width 15 height 11
type input "$34.18"
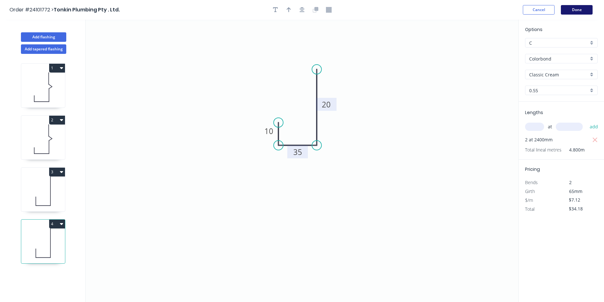
click at [588, 10] on button "Done" at bounding box center [577, 10] width 32 height 10
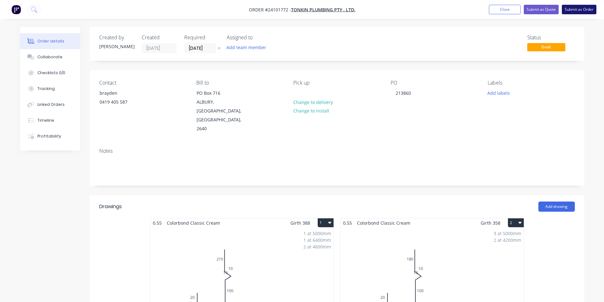
click at [578, 12] on button "Submit as Order" at bounding box center [579, 10] width 35 height 10
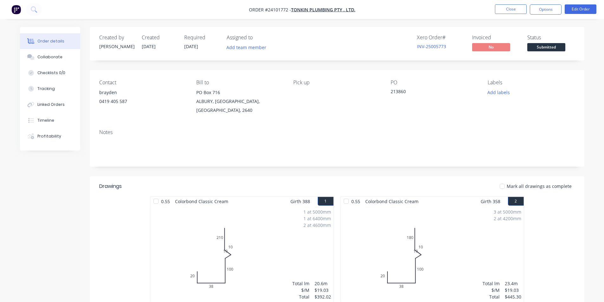
click at [20, 15] on nav "Order #24101772 - Tonkin Plumbing Pty . Ltd. Close Options Edit Order" at bounding box center [302, 9] width 604 height 19
click at [16, 12] on img "button" at bounding box center [16, 10] width 10 height 10
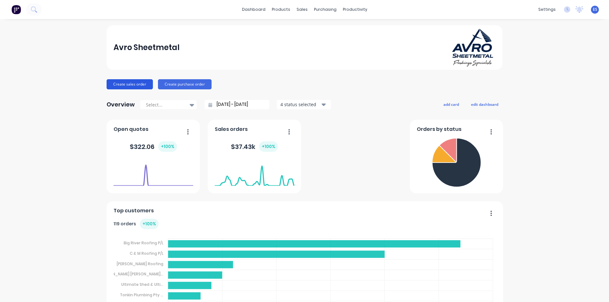
click at [125, 84] on button "Create sales order" at bounding box center [130, 84] width 46 height 10
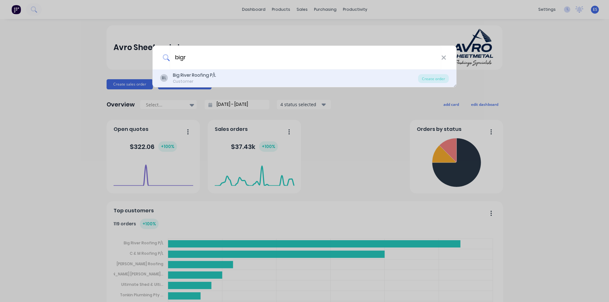
type input "bigr"
click at [223, 79] on div "BL Big River Roofing P/L Customer" at bounding box center [289, 78] width 258 height 12
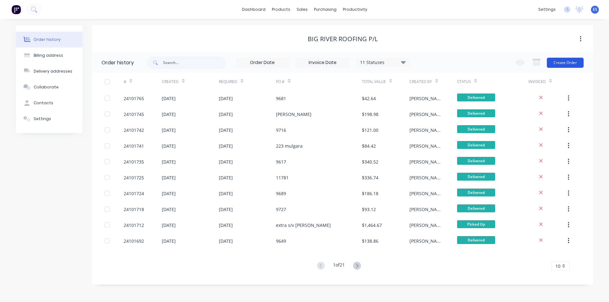
click at [576, 64] on button "Create Order" at bounding box center [565, 63] width 37 height 10
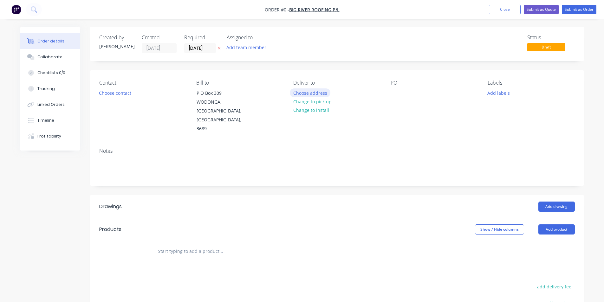
click at [318, 94] on button "Choose address" at bounding box center [310, 92] width 41 height 9
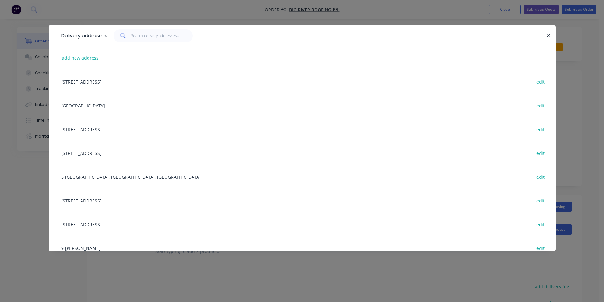
click at [148, 84] on div "[STREET_ADDRESS] edit" at bounding box center [302, 82] width 488 height 24
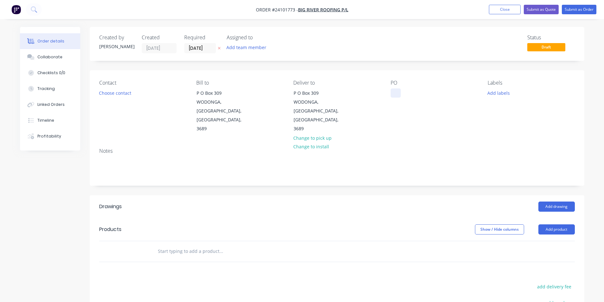
click at [393, 92] on div at bounding box center [396, 92] width 10 height 9
click at [563, 202] on button "Add drawing" at bounding box center [556, 207] width 36 height 10
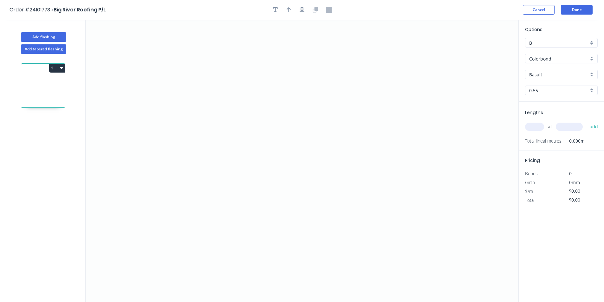
click at [546, 73] on input "Basalt" at bounding box center [558, 74] width 59 height 7
click at [542, 90] on div "Southerly" at bounding box center [561, 86] width 72 height 11
type input "Southerly"
click at [355, 103] on icon "0" at bounding box center [302, 161] width 433 height 283
click at [343, 83] on icon "0" at bounding box center [302, 161] width 433 height 283
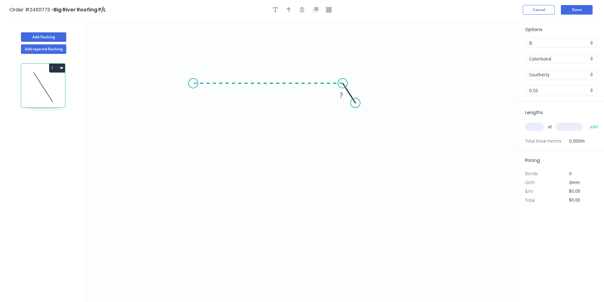
click at [193, 75] on icon "0 ?" at bounding box center [302, 161] width 433 height 283
click at [193, 172] on icon "0 ? ? ? º" at bounding box center [302, 161] width 433 height 283
click at [174, 185] on icon "0 ? ? ? ? º" at bounding box center [302, 161] width 433 height 283
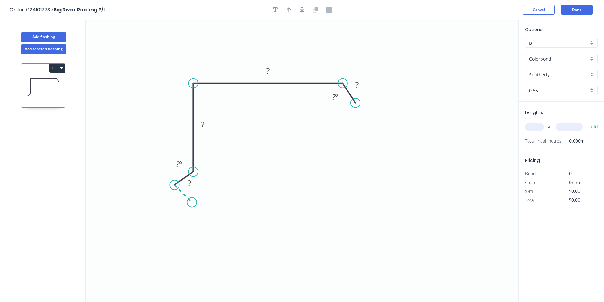
click at [192, 202] on icon "0 ? ? ? ? ? º ? º" at bounding box center [302, 161] width 433 height 283
click at [199, 204] on div "Hide angle" at bounding box center [221, 209] width 64 height 13
click at [191, 183] on div "Hide angle" at bounding box center [210, 183] width 64 height 13
click at [184, 199] on rect at bounding box center [176, 197] width 21 height 13
click at [180, 199] on rect at bounding box center [176, 197] width 13 height 9
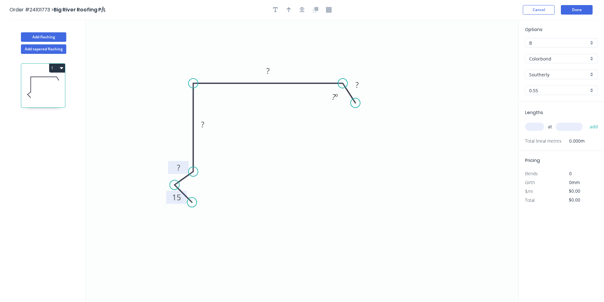
click at [179, 166] on tspan "?" at bounding box center [178, 167] width 3 height 10
click at [203, 123] on tspan "?" at bounding box center [202, 124] width 3 height 10
click at [267, 71] on tspan "?" at bounding box center [267, 71] width 3 height 10
click at [358, 83] on tspan "?" at bounding box center [356, 85] width 3 height 10
click at [537, 126] on input "text" at bounding box center [534, 127] width 19 height 8
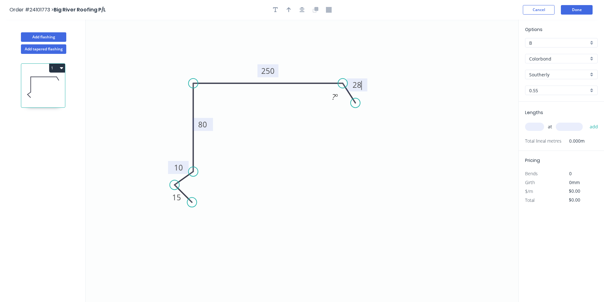
type input "$16.35"
type input "1"
click at [565, 127] on input "text" at bounding box center [569, 127] width 27 height 8
type input "3800"
click at [587, 121] on button "add" at bounding box center [594, 126] width 15 height 11
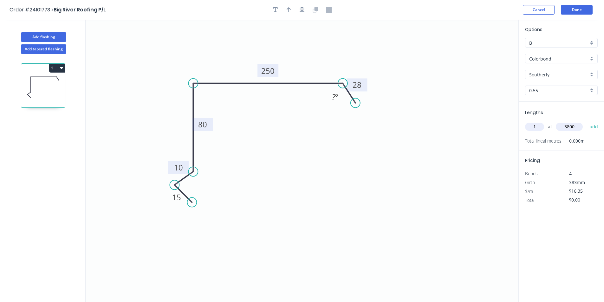
type input "$62.13"
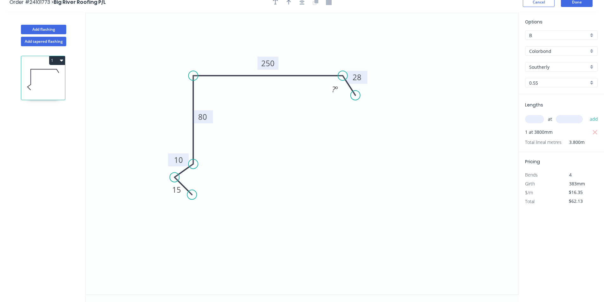
scroll to position [12, 0]
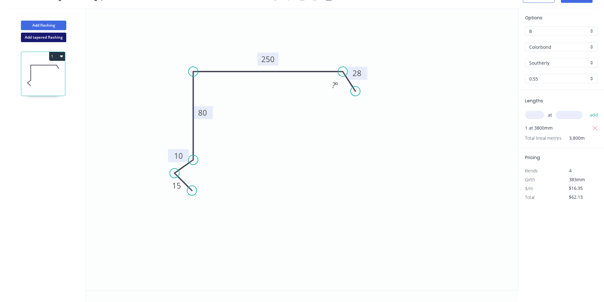
click at [53, 35] on button "Add tapered flashing" at bounding box center [43, 38] width 45 height 10
type input "$0.00"
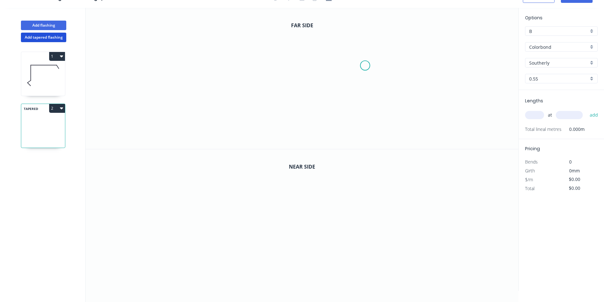
click at [365, 66] on icon "0" at bounding box center [302, 78] width 433 height 141
click at [354, 51] on icon "0" at bounding box center [302, 78] width 433 height 141
click at [254, 52] on icon "0 ?" at bounding box center [302, 78] width 433 height 141
click at [253, 96] on icon "0 ? ? ? º" at bounding box center [302, 78] width 433 height 141
click at [241, 106] on icon "0 ? ? ? ? º" at bounding box center [302, 78] width 433 height 141
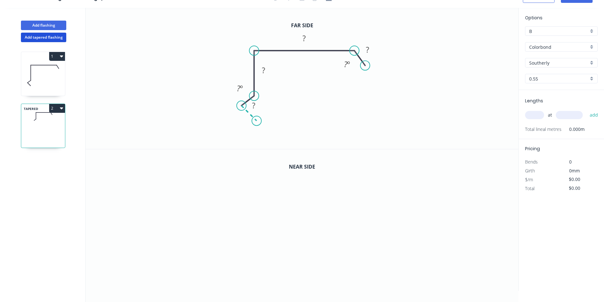
click at [257, 120] on icon at bounding box center [248, 113] width 15 height 15
click at [263, 124] on div "Hide angle" at bounding box center [289, 128] width 64 height 13
click at [250, 107] on div "Hide angle" at bounding box center [269, 111] width 64 height 13
click at [246, 115] on rect at bounding box center [242, 117] width 13 height 9
click at [243, 88] on tspan "?" at bounding box center [241, 90] width 3 height 10
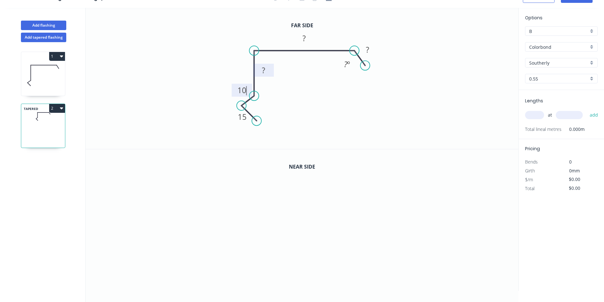
click at [265, 74] on tspan "?" at bounding box center [263, 70] width 3 height 10
click at [307, 39] on rect at bounding box center [304, 38] width 13 height 9
click at [371, 47] on rect at bounding box center [367, 50] width 13 height 9
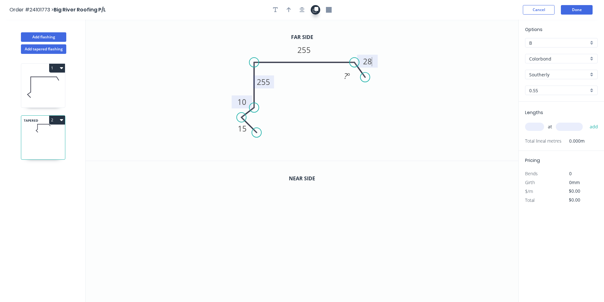
click at [318, 10] on icon "button" at bounding box center [316, 9] width 4 height 4
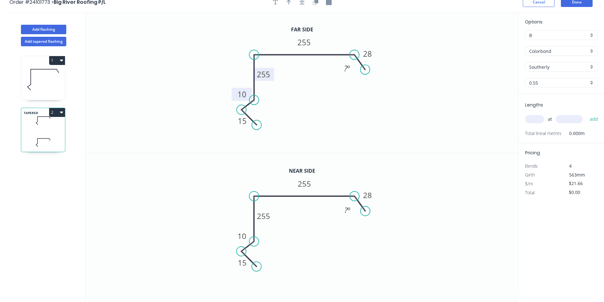
scroll to position [12, 0]
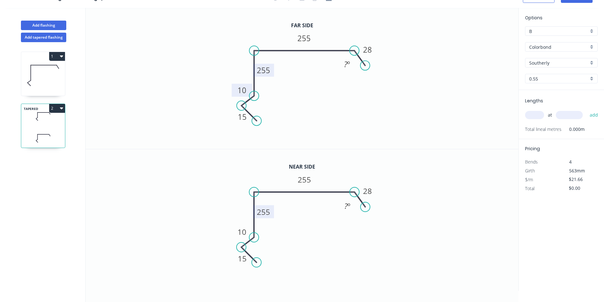
click at [263, 211] on tspan "255" at bounding box center [263, 212] width 13 height 10
click at [538, 114] on input "text" at bounding box center [534, 115] width 19 height 8
type input "$25.35"
type input "1"
click at [568, 116] on input "text" at bounding box center [569, 115] width 27 height 8
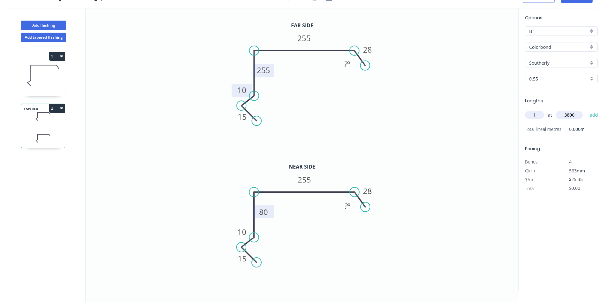
type input "3800"
click at [587, 110] on button "add" at bounding box center [594, 115] width 15 height 11
type input "$96.33"
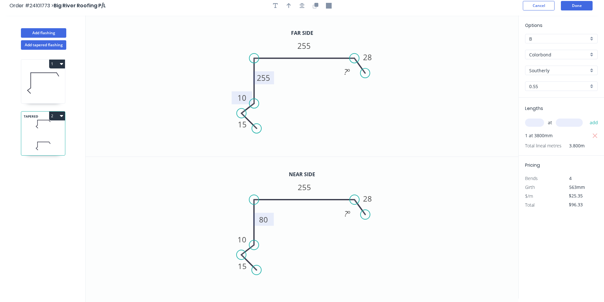
scroll to position [0, 0]
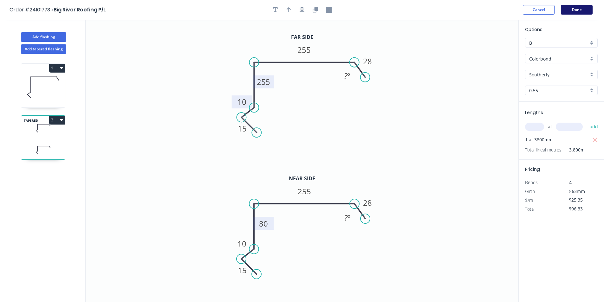
click at [573, 8] on button "Done" at bounding box center [577, 10] width 32 height 10
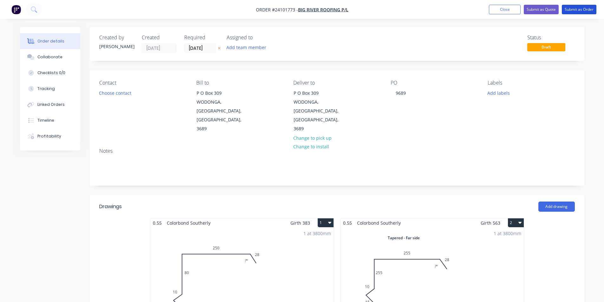
click at [573, 8] on button "Submit as Order" at bounding box center [579, 10] width 35 height 10
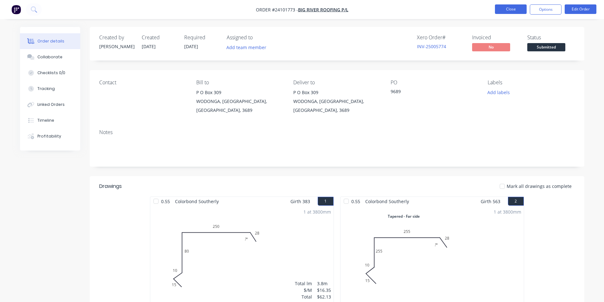
click at [520, 11] on button "Close" at bounding box center [511, 9] width 32 height 10
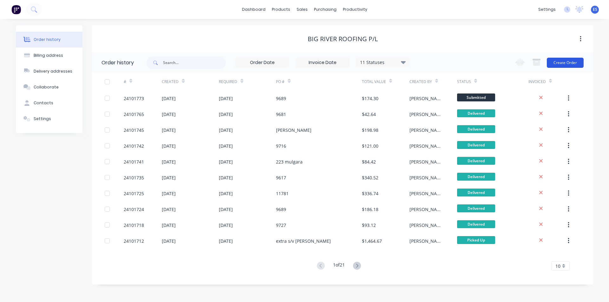
click at [564, 63] on button "Create Order" at bounding box center [565, 63] width 37 height 10
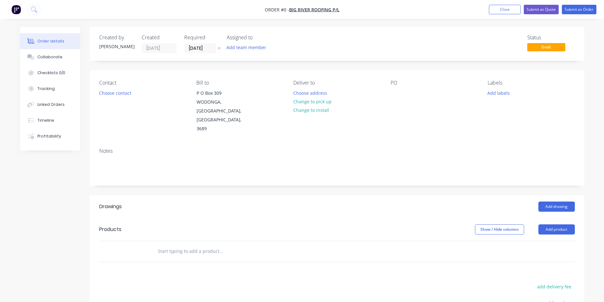
click at [314, 88] on div "Deliver to Choose address Change to pick up Change to install" at bounding box center [336, 107] width 87 height 54
click at [312, 94] on button "Choose address" at bounding box center [310, 92] width 41 height 9
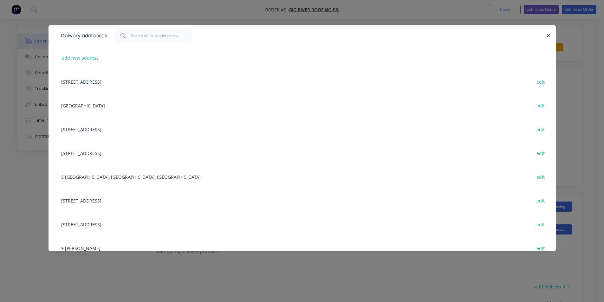
click at [139, 81] on div "[STREET_ADDRESS] edit" at bounding box center [302, 82] width 488 height 24
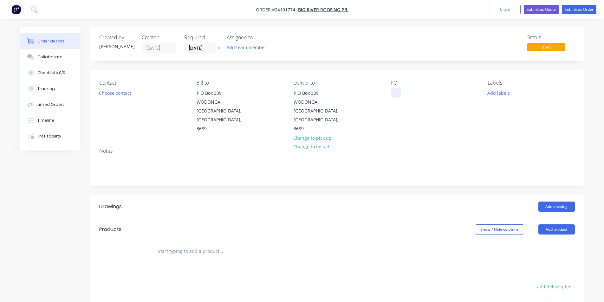
click at [396, 93] on div at bounding box center [396, 92] width 10 height 9
click at [551, 202] on button "Add drawing" at bounding box center [556, 207] width 36 height 10
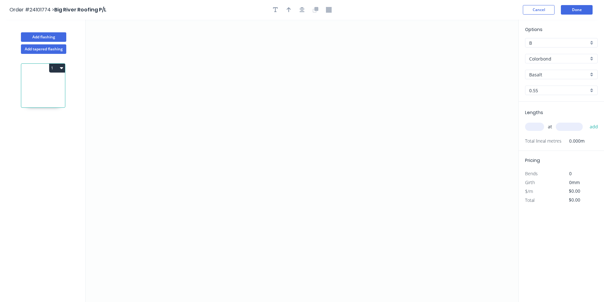
click at [542, 76] on input "Basalt" at bounding box center [558, 74] width 59 height 7
click at [541, 82] on div "Night Sky" at bounding box center [561, 86] width 72 height 11
type input "Night Sky"
click at [230, 69] on icon "0" at bounding box center [302, 161] width 433 height 283
click at [231, 156] on icon "0" at bounding box center [302, 161] width 433 height 283
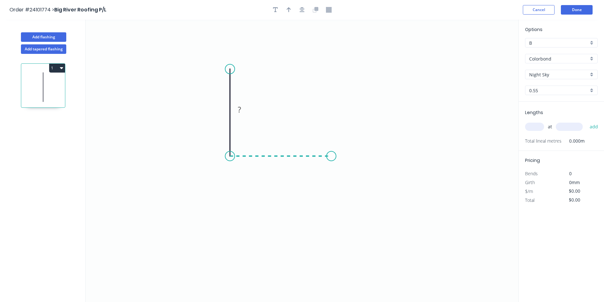
click at [333, 154] on icon "0 ?" at bounding box center [302, 161] width 433 height 283
click at [346, 173] on icon "0 ? ?" at bounding box center [302, 161] width 433 height 283
click at [347, 158] on tspan "?" at bounding box center [346, 156] width 3 height 10
click at [281, 165] on tspan "?" at bounding box center [281, 162] width 3 height 10
click at [223, 107] on rect at bounding box center [220, 110] width 13 height 9
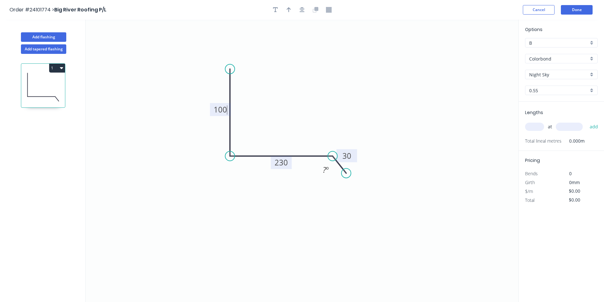
click at [531, 126] on input "text" at bounding box center [534, 127] width 19 height 8
type input "$14.44"
type input "1"
click at [571, 126] on input "text" at bounding box center [569, 127] width 27 height 8
type input "2200"
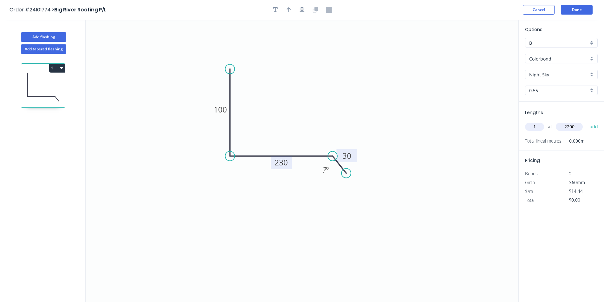
click at [587, 121] on button "add" at bounding box center [594, 126] width 15 height 11
click at [64, 71] on button "1" at bounding box center [57, 68] width 16 height 9
click at [38, 81] on div "Duplicate" at bounding box center [34, 83] width 49 height 9
type input "$0.00"
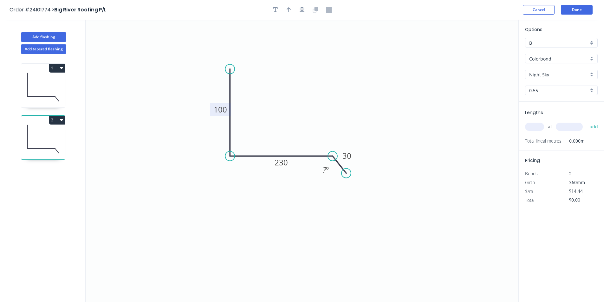
click at [225, 108] on tspan "100" at bounding box center [220, 109] width 13 height 10
click at [281, 164] on tspan "230" at bounding box center [281, 162] width 13 height 10
click at [534, 126] on input "text" at bounding box center [534, 127] width 19 height 8
type input "$15.77"
type input "1"
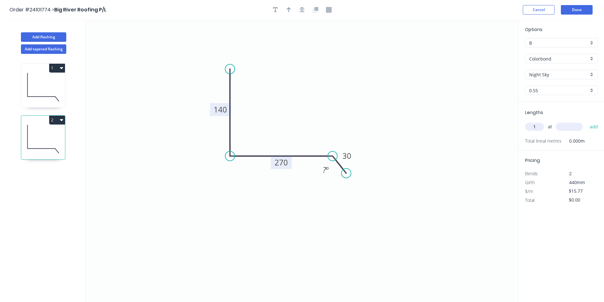
click at [566, 128] on input "text" at bounding box center [569, 127] width 27 height 8
type input "2200"
click at [587, 121] on button "add" at bounding box center [594, 126] width 15 height 11
type input "$34.69"
click at [46, 36] on button "Add flashing" at bounding box center [43, 37] width 45 height 10
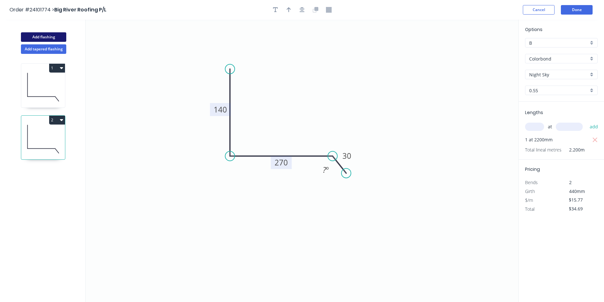
type input "$0.00"
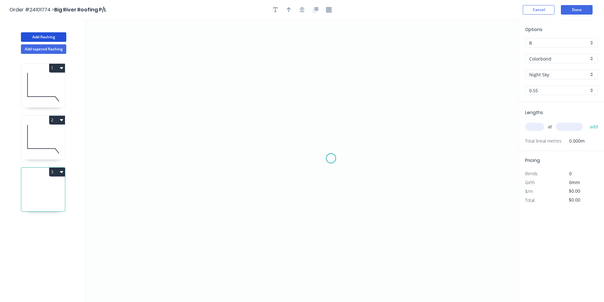
click at [331, 159] on icon "0" at bounding box center [302, 161] width 433 height 283
click at [341, 143] on icon "0" at bounding box center [302, 161] width 433 height 283
click at [337, 71] on icon "0 ?" at bounding box center [302, 161] width 433 height 283
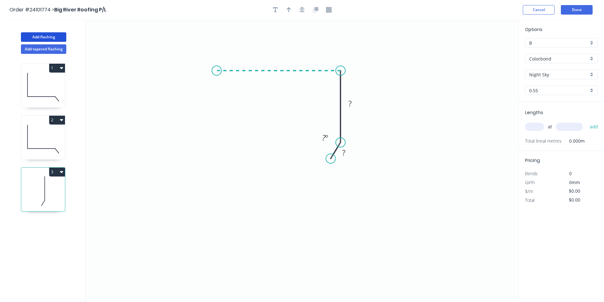
click at [217, 72] on icon "0 ? ? ? º" at bounding box center [302, 161] width 433 height 283
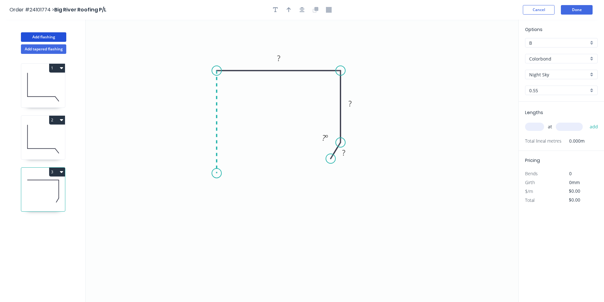
click at [214, 173] on icon "0 ? ? ? ? º" at bounding box center [302, 161] width 433 height 283
click at [232, 162] on icon "0 ? ? ? ? ? º" at bounding box center [302, 161] width 433 height 283
click at [232, 162] on circle at bounding box center [232, 162] width 10 height 10
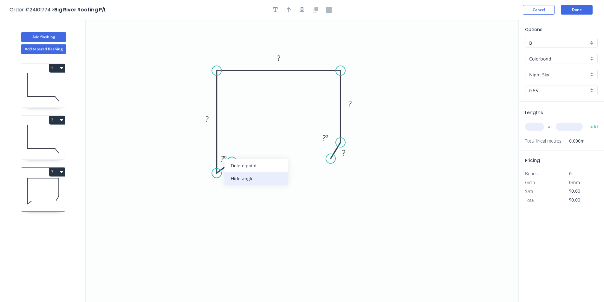
click at [233, 180] on div "Hide angle" at bounding box center [256, 178] width 64 height 13
click at [235, 173] on rect at bounding box center [230, 172] width 13 height 9
click at [345, 154] on tspan "?" at bounding box center [343, 152] width 3 height 10
click at [350, 105] on tspan "?" at bounding box center [349, 103] width 3 height 10
click at [276, 59] on rect at bounding box center [278, 58] width 13 height 9
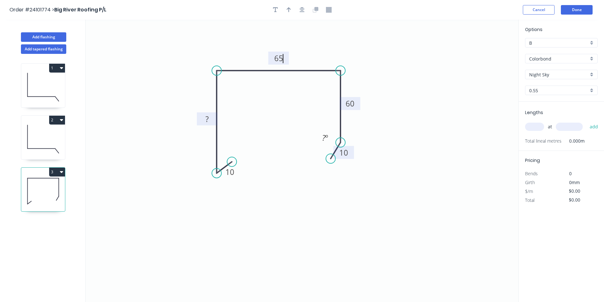
click at [208, 121] on tspan "?" at bounding box center [206, 119] width 3 height 10
click at [539, 124] on input "text" at bounding box center [534, 127] width 19 height 8
type input "$12.09"
type input "1"
click at [569, 127] on input "text" at bounding box center [569, 127] width 27 height 8
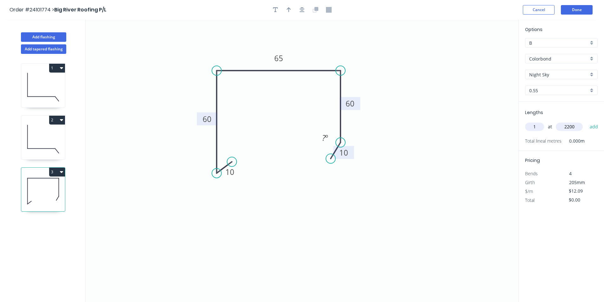
type input "2200"
click at [587, 121] on button "add" at bounding box center [594, 126] width 15 height 11
click at [64, 172] on button "3" at bounding box center [57, 172] width 16 height 9
click at [45, 183] on button "Duplicate" at bounding box center [35, 187] width 60 height 13
type input "$0.00"
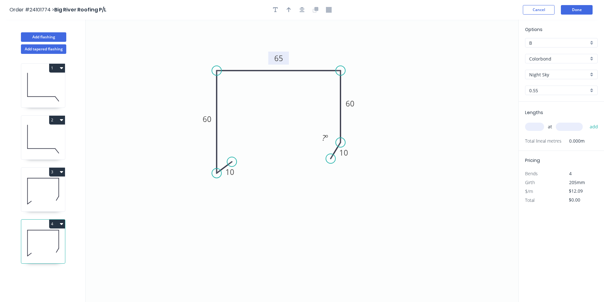
click at [277, 61] on tspan "65" at bounding box center [278, 58] width 9 height 10
type input "$13.69"
click at [347, 102] on tspan "60" at bounding box center [350, 103] width 9 height 10
click at [538, 131] on input "text" at bounding box center [534, 127] width 19 height 8
type input "1"
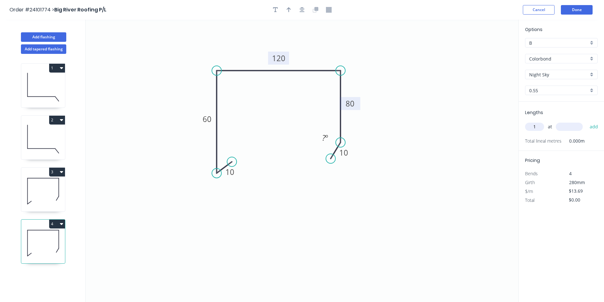
click at [573, 127] on input "text" at bounding box center [569, 127] width 27 height 8
type input "2200"
click at [587, 121] on button "add" at bounding box center [594, 126] width 15 height 11
type input "$30.12"
click at [52, 34] on button "Add flashing" at bounding box center [43, 37] width 45 height 10
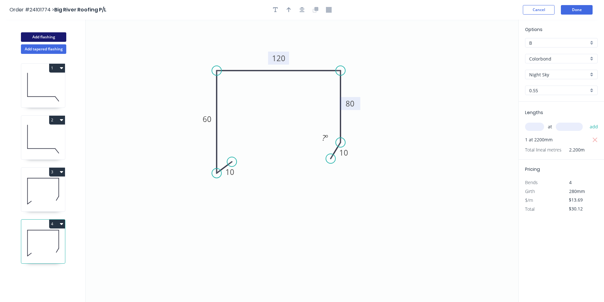
type input "$0.00"
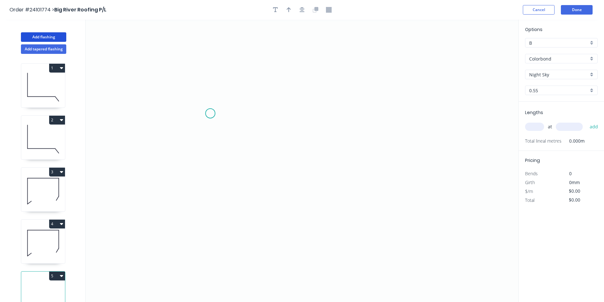
click at [210, 114] on icon "0" at bounding box center [302, 161] width 433 height 283
click at [225, 95] on icon "0" at bounding box center [302, 161] width 433 height 283
click at [375, 95] on icon "0 ?" at bounding box center [302, 161] width 433 height 283
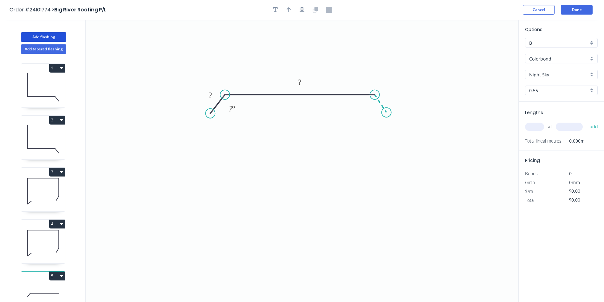
click at [386, 113] on icon "0 ? ? ? º" at bounding box center [302, 161] width 433 height 283
click at [386, 113] on circle at bounding box center [387, 113] width 10 height 10
click at [388, 94] on tspan "?" at bounding box center [388, 95] width 3 height 10
click at [215, 98] on rect at bounding box center [210, 95] width 13 height 9
click at [306, 85] on rect at bounding box center [299, 82] width 21 height 13
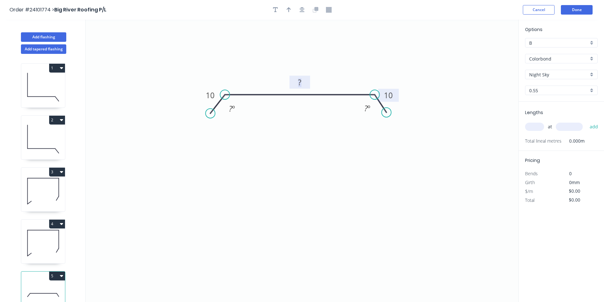
click at [300, 83] on tspan "?" at bounding box center [299, 82] width 3 height 10
click at [539, 127] on input "text" at bounding box center [534, 127] width 19 height 8
type input "$17.10"
type input "1"
click at [570, 127] on input "text" at bounding box center [569, 127] width 27 height 8
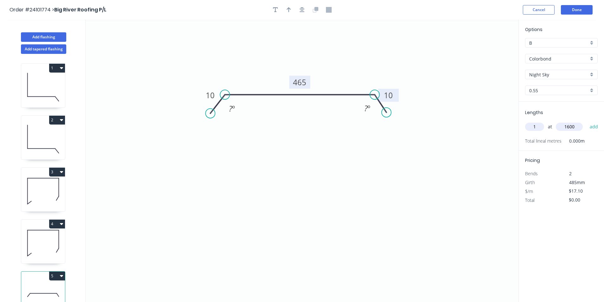
type input "1600"
click at [587, 121] on button "add" at bounding box center [594, 126] width 15 height 11
type input "$27.36"
click at [570, 10] on button "Done" at bounding box center [577, 10] width 32 height 10
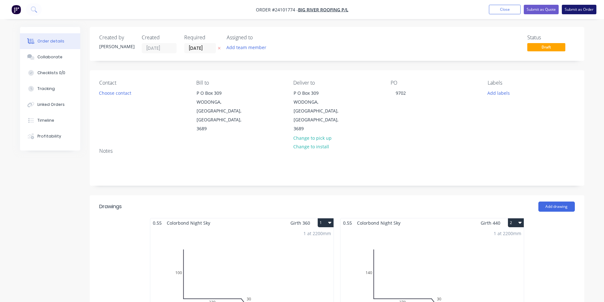
click at [582, 10] on button "Submit as Order" at bounding box center [579, 10] width 35 height 10
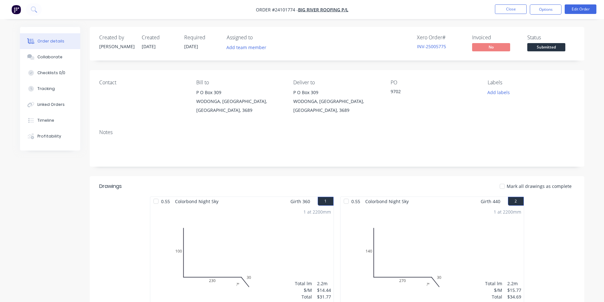
click at [15, 11] on img "button" at bounding box center [16, 10] width 10 height 10
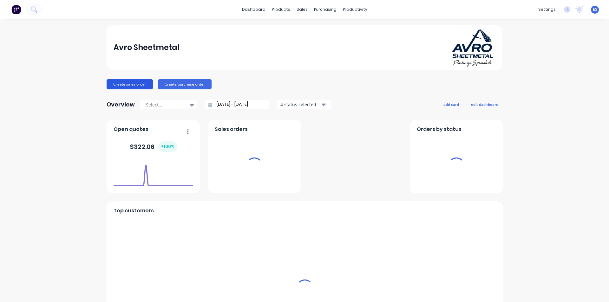
click at [133, 87] on button "Create sales order" at bounding box center [130, 84] width 46 height 10
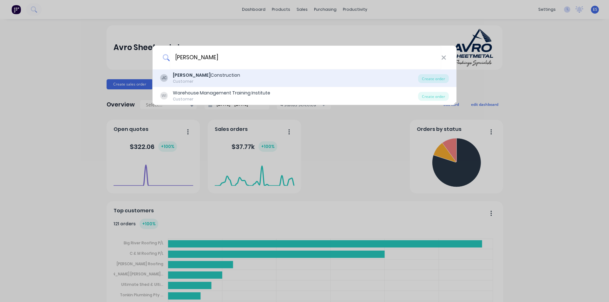
type input "[PERSON_NAME]"
click at [199, 74] on div "[PERSON_NAME] Construction" at bounding box center [206, 75] width 67 height 7
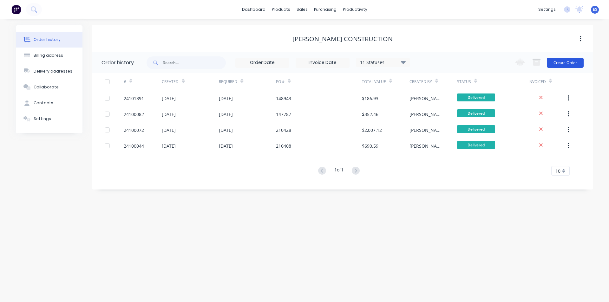
click at [559, 62] on button "Create Order" at bounding box center [565, 63] width 37 height 10
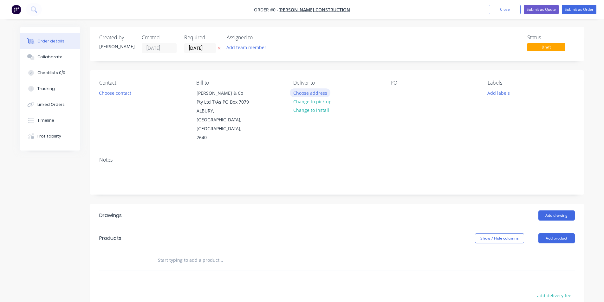
click at [308, 92] on button "Choose address" at bounding box center [310, 92] width 41 height 9
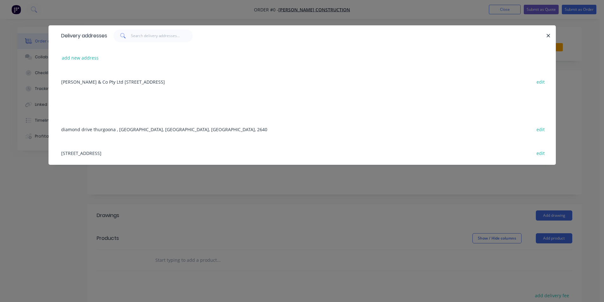
click at [148, 83] on div "[PERSON_NAME] & Co Pty Ltd T/As, [STREET_ADDRESS] edit" at bounding box center [302, 82] width 488 height 24
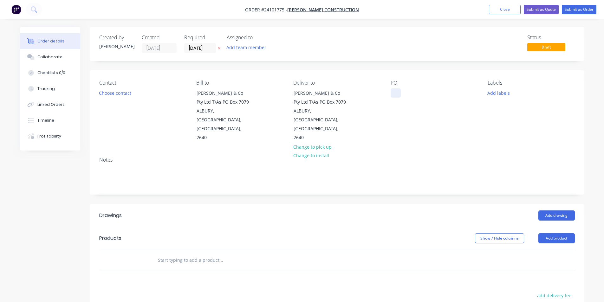
click at [392, 94] on div at bounding box center [396, 92] width 10 height 9
click at [559, 211] on button "Add drawing" at bounding box center [556, 216] width 36 height 10
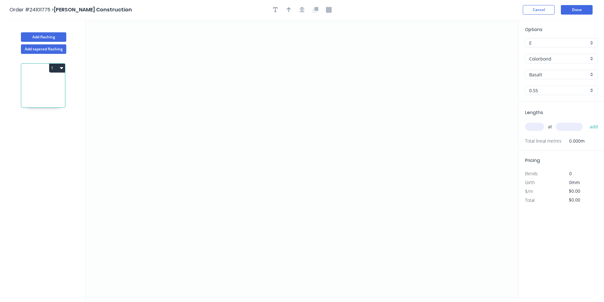
click at [561, 55] on div "Colorbond" at bounding box center [561, 59] width 73 height 10
click at [553, 105] on div "Zincalume" at bounding box center [561, 104] width 72 height 11
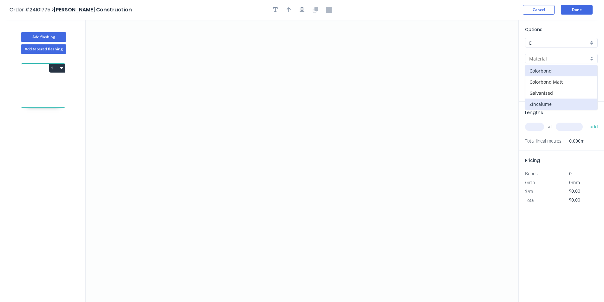
type input "Zincalume"
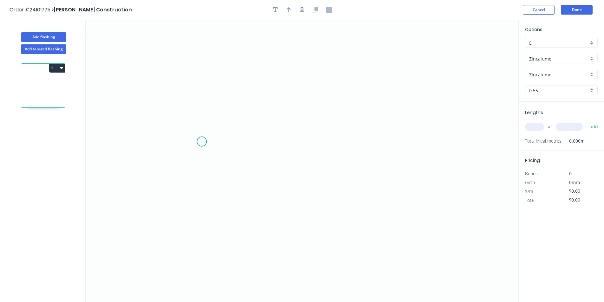
click at [202, 142] on icon "0" at bounding box center [302, 161] width 433 height 283
click at [201, 117] on icon "0" at bounding box center [302, 161] width 433 height 283
click at [380, 121] on icon "0 ?" at bounding box center [302, 161] width 433 height 283
click at [381, 142] on icon "0 ? ?" at bounding box center [302, 161] width 433 height 283
click at [381, 142] on circle at bounding box center [380, 142] width 10 height 10
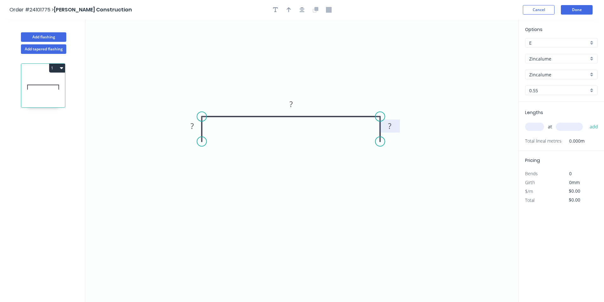
click at [394, 127] on rect at bounding box center [389, 126] width 13 height 9
click at [193, 127] on tspan "?" at bounding box center [192, 126] width 3 height 10
click at [298, 105] on rect at bounding box center [291, 104] width 21 height 13
click at [294, 106] on rect at bounding box center [291, 104] width 13 height 9
click at [540, 125] on input "text" at bounding box center [534, 127] width 19 height 8
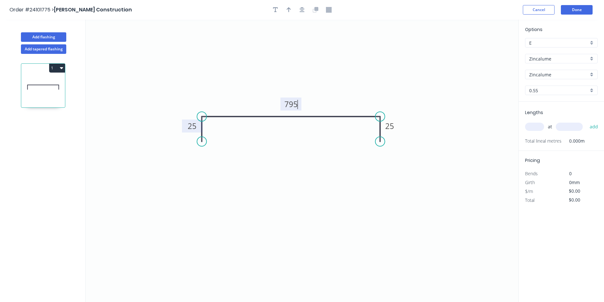
type input "$39.12"
type input "2"
click at [580, 128] on input "text" at bounding box center [569, 127] width 27 height 8
type input "2700"
click at [587, 121] on button "add" at bounding box center [594, 126] width 15 height 11
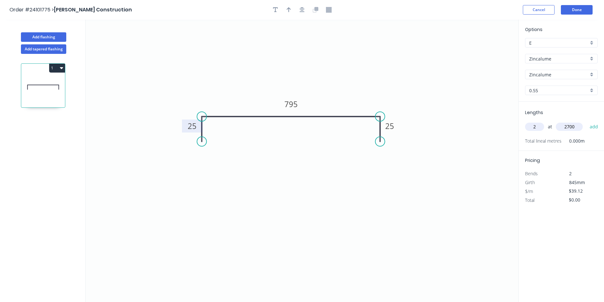
type input "$211.25"
click at [582, 11] on button "Done" at bounding box center [577, 10] width 32 height 10
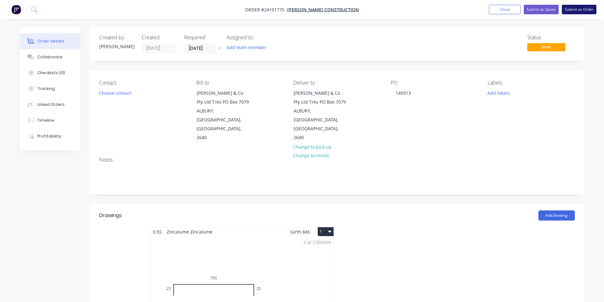
click at [579, 9] on button "Submit as Order" at bounding box center [579, 10] width 35 height 10
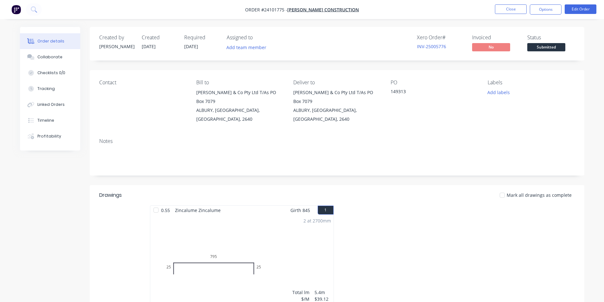
click at [15, 10] on img "button" at bounding box center [16, 10] width 10 height 10
